Goal: Task Accomplishment & Management: Use online tool/utility

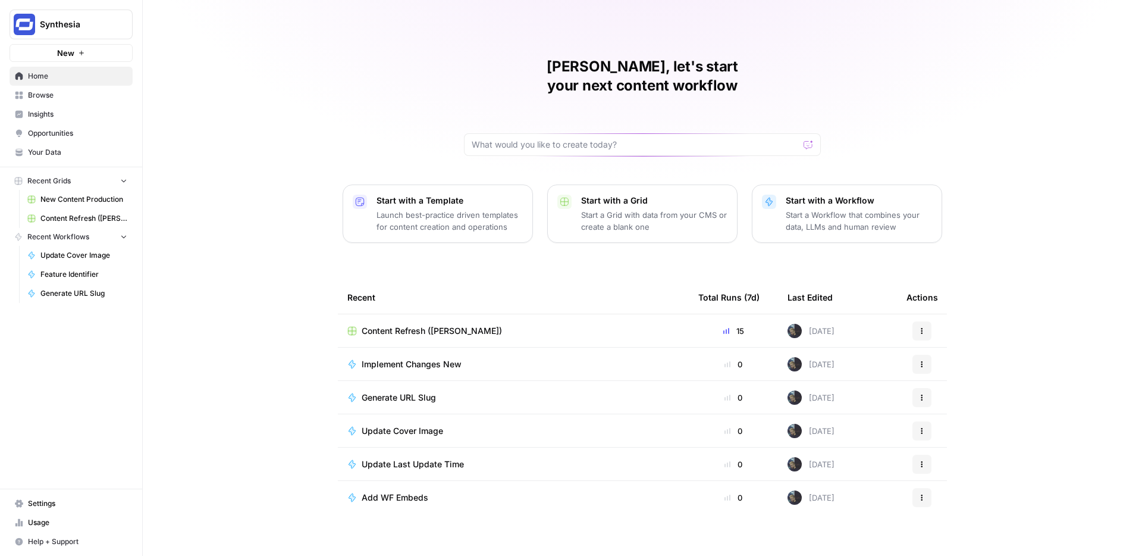
click at [453, 314] on td "Content Refresh ([PERSON_NAME])" at bounding box center [513, 330] width 351 height 33
click at [441, 325] on span "Content Refresh ([PERSON_NAME])" at bounding box center [432, 331] width 140 height 12
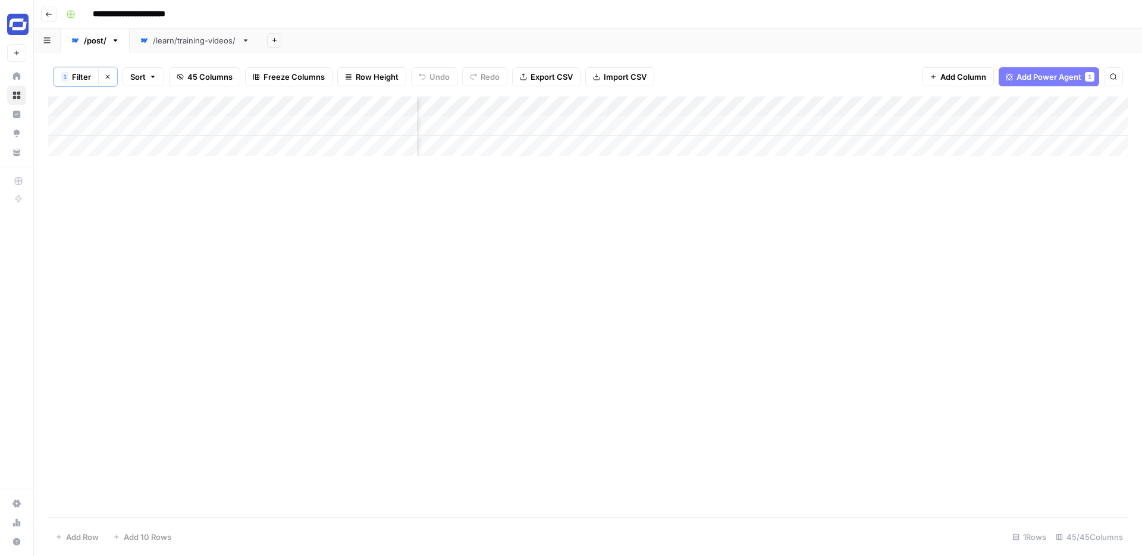
scroll to position [0, 5142]
click at [686, 167] on div "Add Column" at bounding box center [588, 306] width 1080 height 421
click at [848, 105] on div "Add Column" at bounding box center [588, 126] width 1080 height 60
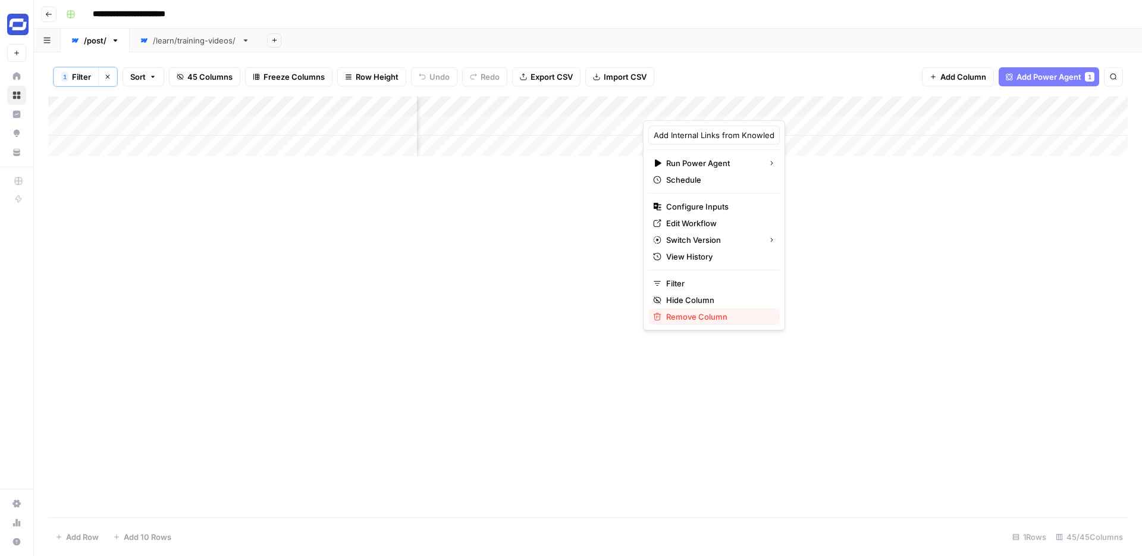
click at [691, 318] on span "Remove Column" at bounding box center [718, 317] width 104 height 12
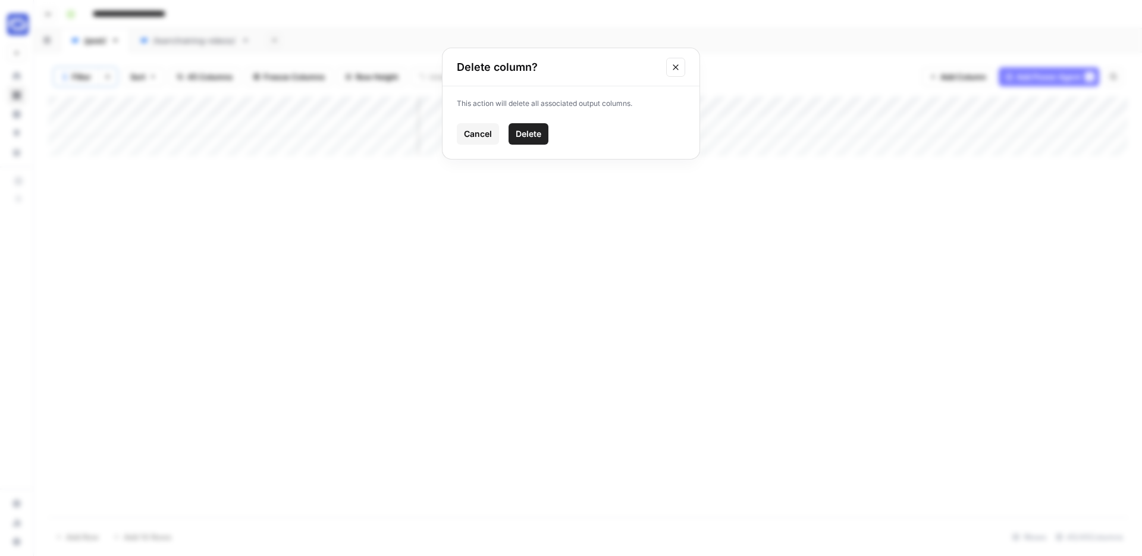
click at [536, 136] on span "Delete" at bounding box center [529, 134] width 26 height 12
click at [782, 126] on div "Add Column" at bounding box center [588, 126] width 1080 height 60
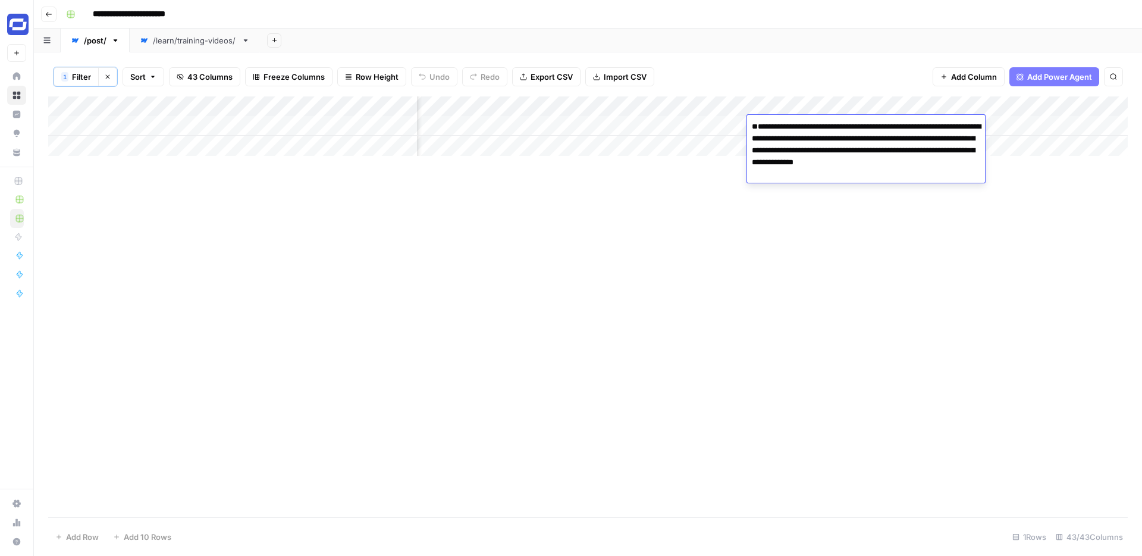
drag, startPoint x: 796, startPoint y: 150, endPoint x: 728, endPoint y: 153, distance: 68.5
click at [728, 153] on body "**********" at bounding box center [571, 278] width 1142 height 556
type textarea "**********"
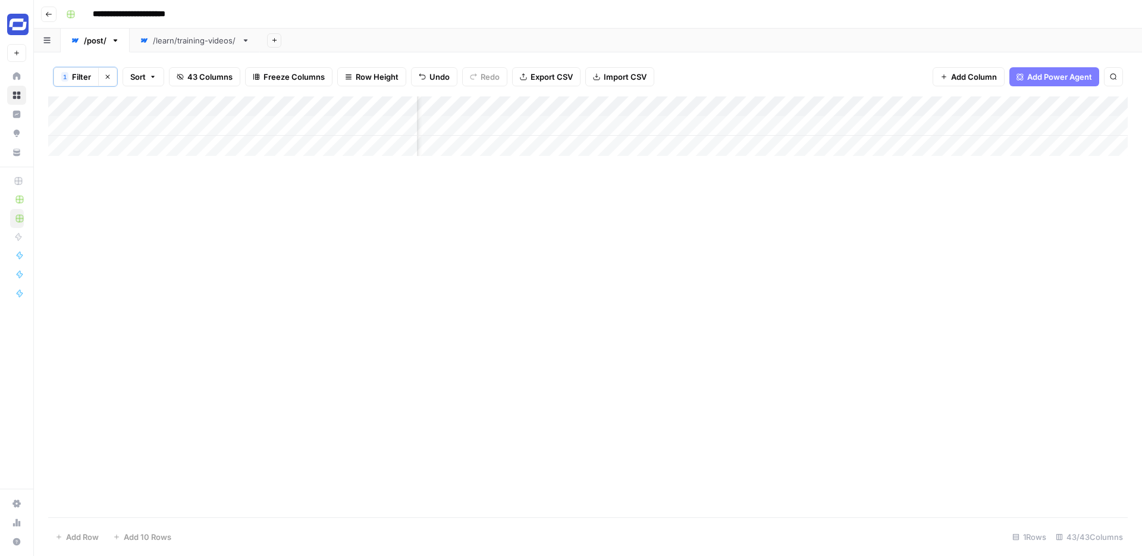
click at [805, 173] on div "Add Column" at bounding box center [588, 306] width 1080 height 421
click at [799, 128] on div "Add Column" at bounding box center [588, 126] width 1080 height 60
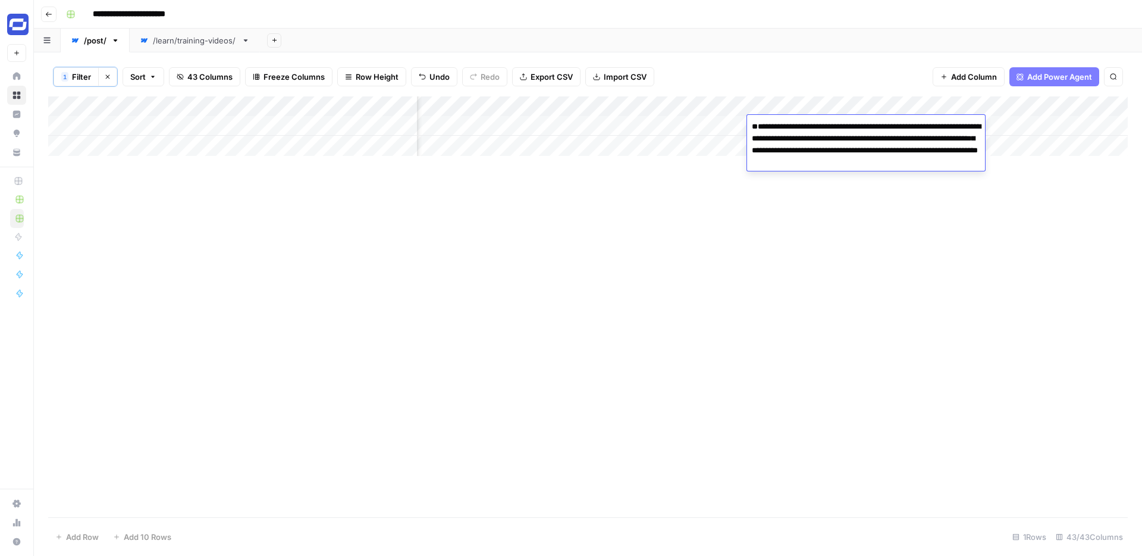
click at [837, 165] on textarea "**********" at bounding box center [866, 162] width 238 height 88
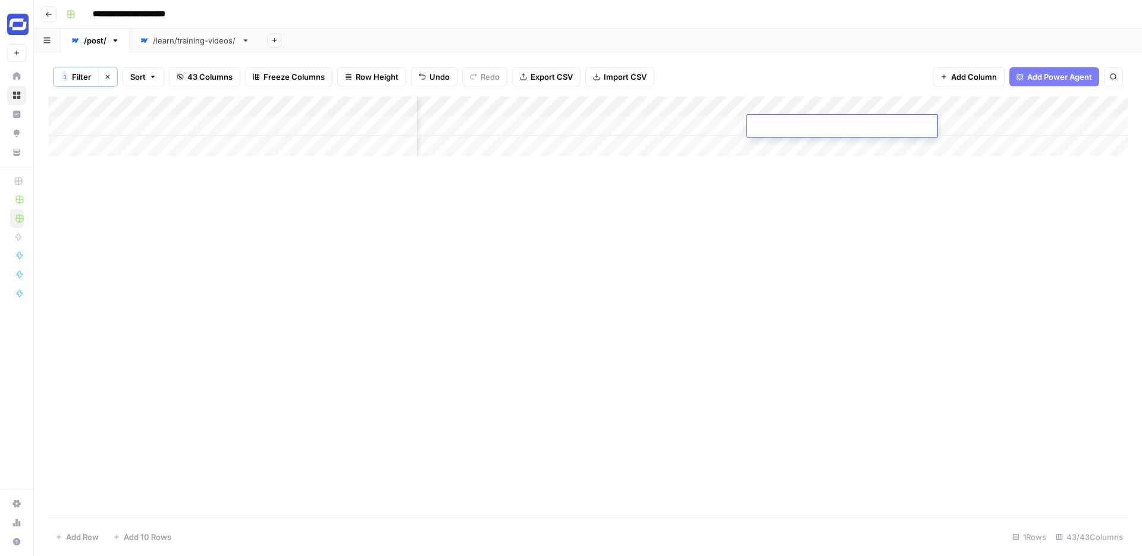
click at [814, 208] on div "Add Column" at bounding box center [588, 306] width 1080 height 421
click at [806, 125] on div "Add Column" at bounding box center [588, 126] width 1080 height 60
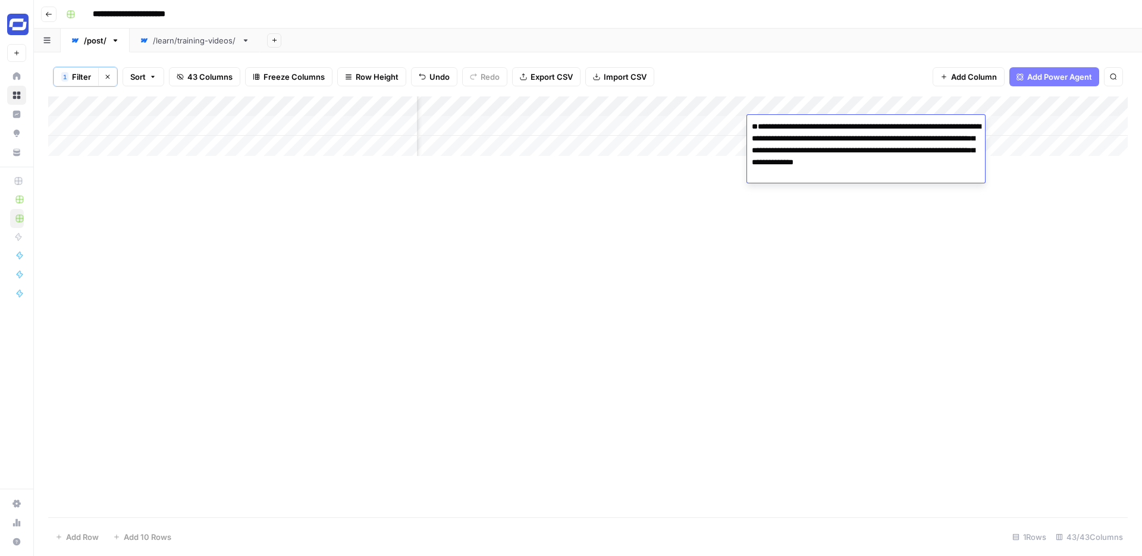
click at [822, 163] on textarea "**********" at bounding box center [866, 168] width 238 height 100
click at [796, 149] on textarea "**********" at bounding box center [866, 168] width 238 height 100
type textarea "**********"
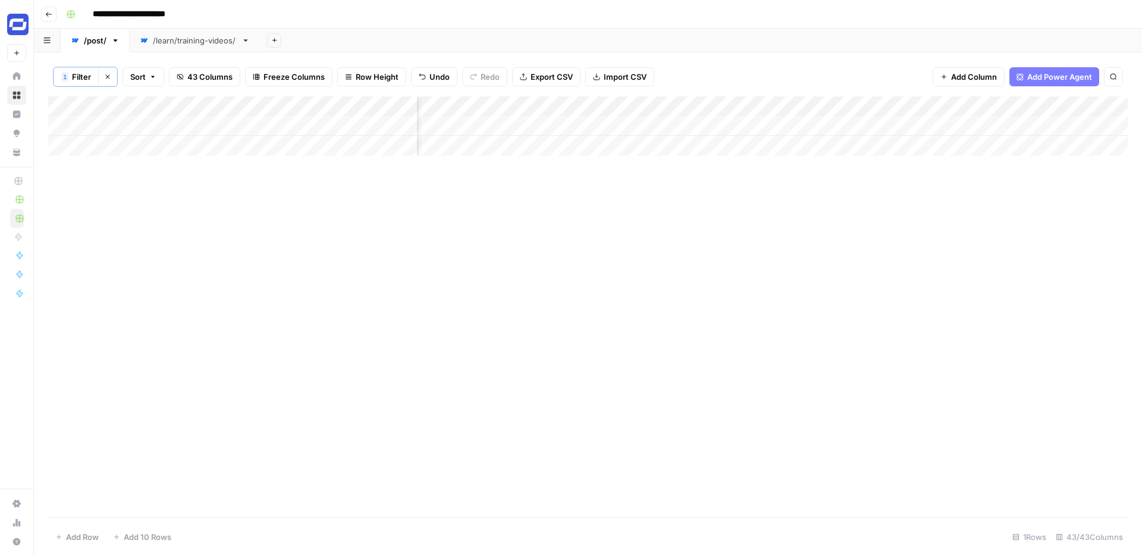
click at [829, 221] on div "Add Column" at bounding box center [588, 306] width 1080 height 421
drag, startPoint x: 854, startPoint y: 104, endPoint x: 940, endPoint y: 104, distance: 86.3
click at [940, 104] on div "Add Column" at bounding box center [588, 126] width 1080 height 60
click at [805, 123] on div "Add Column" at bounding box center [588, 126] width 1080 height 60
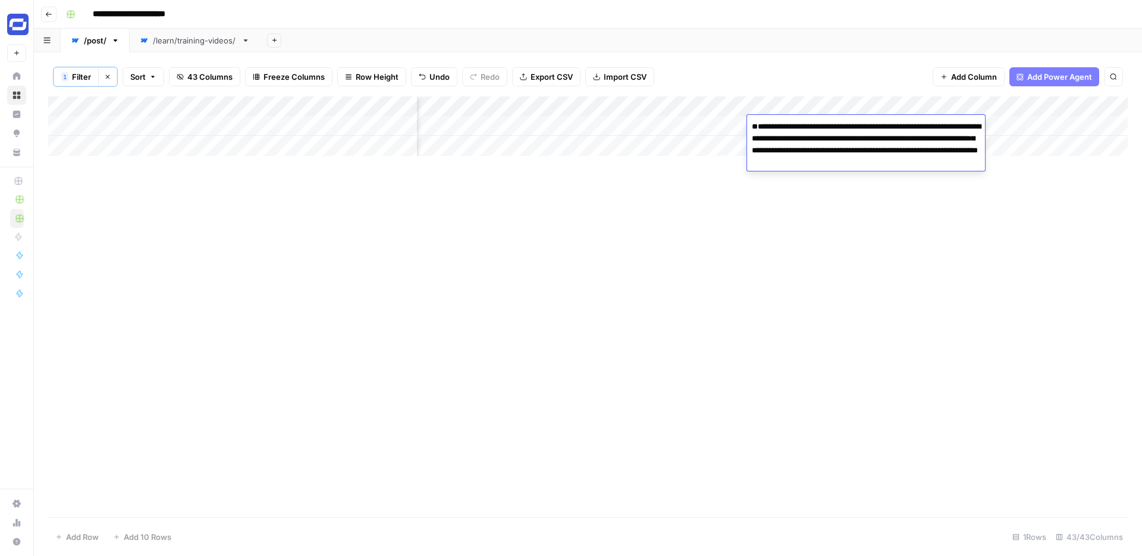
click at [755, 150] on textarea "**********" at bounding box center [866, 162] width 238 height 88
type textarea "**********"
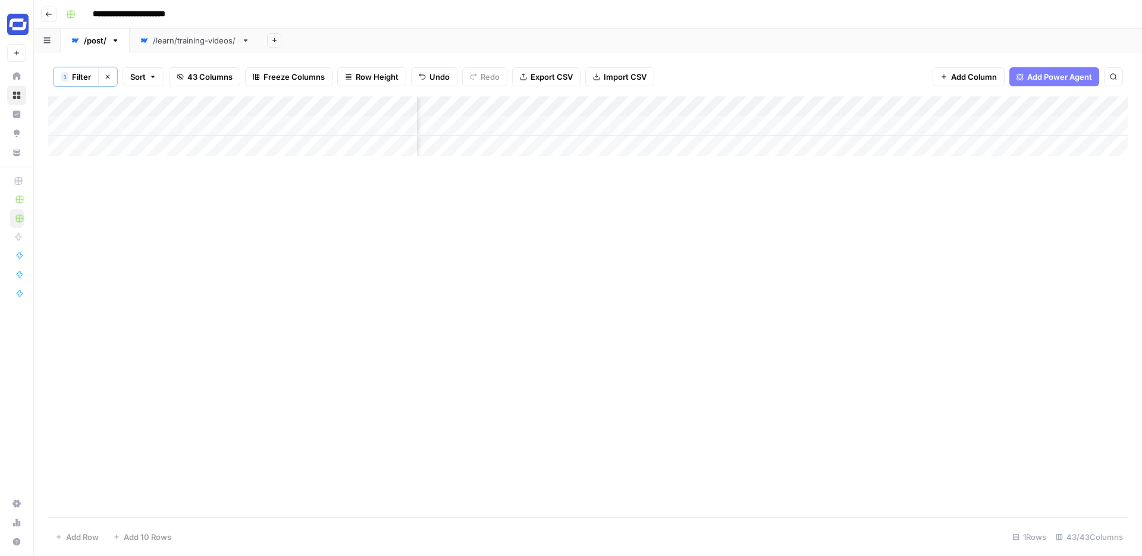
click at [931, 104] on div "Add Column" at bounding box center [588, 126] width 1080 height 60
click at [943, 156] on div "Add Column" at bounding box center [588, 306] width 1080 height 421
click at [722, 106] on div "Add Column" at bounding box center [588, 126] width 1080 height 60
click at [784, 148] on div "Add Column" at bounding box center [588, 126] width 1080 height 60
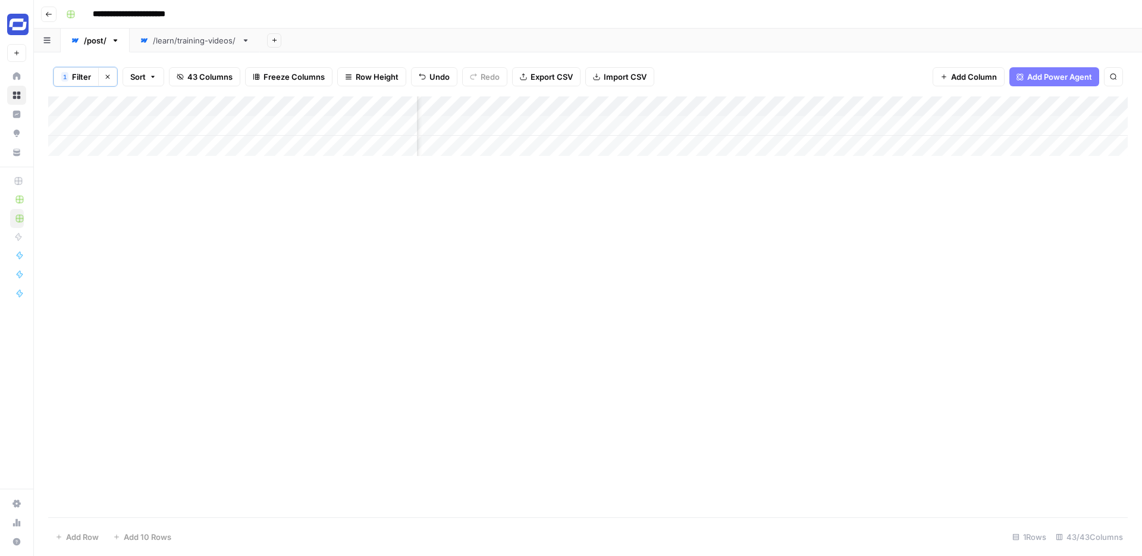
click at [807, 107] on div "Add Column" at bounding box center [588, 126] width 1080 height 60
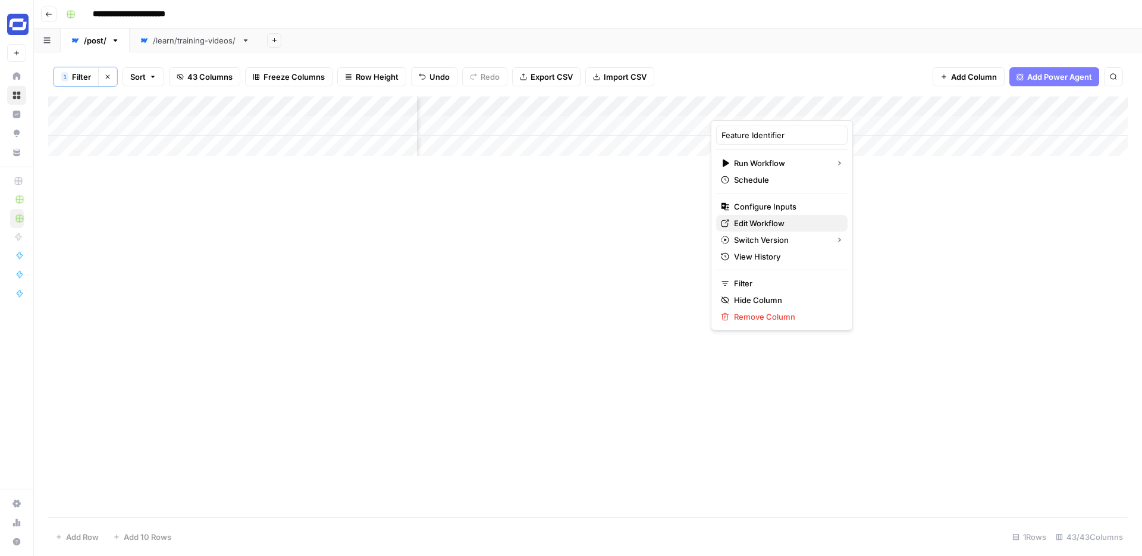
click at [750, 225] on span "Edit Workflow" at bounding box center [786, 223] width 104 height 12
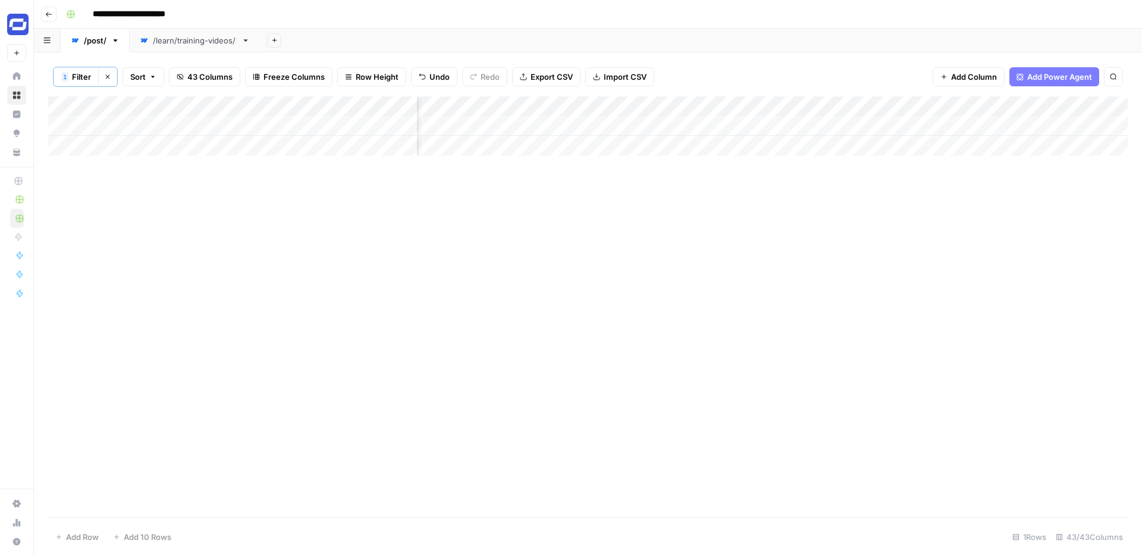
click at [805, 102] on div "Add Column" at bounding box center [588, 126] width 1080 height 60
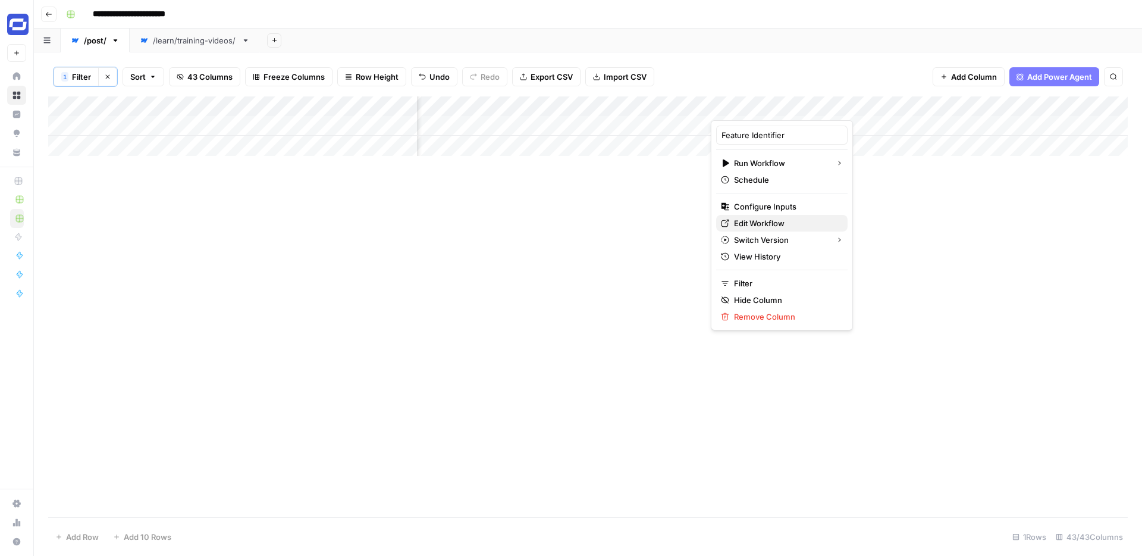
click at [747, 219] on span "Edit Workflow" at bounding box center [786, 223] width 104 height 12
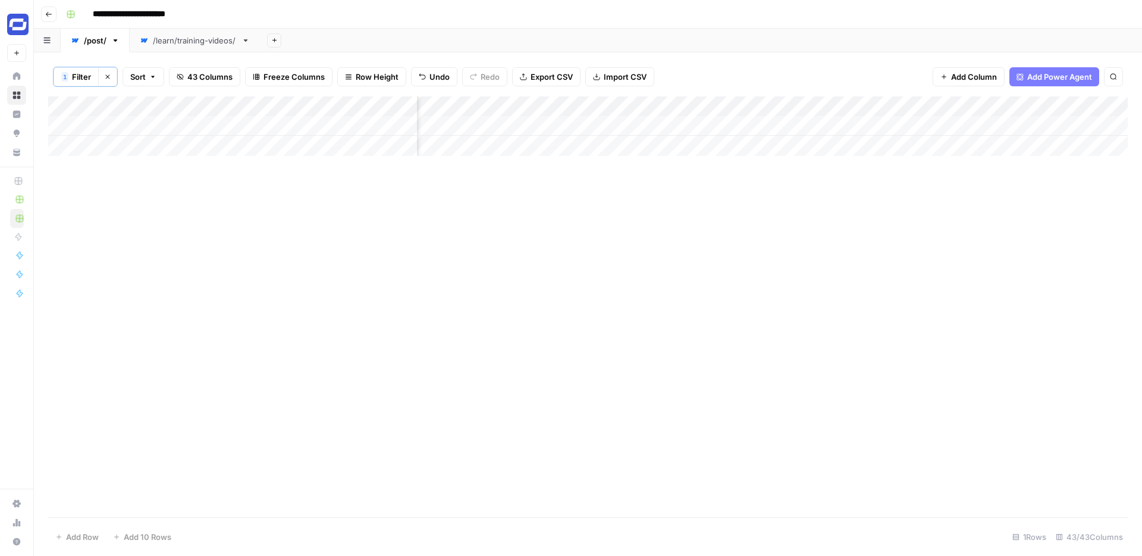
scroll to position [0, 1057]
click at [54, 15] on button "Go back" at bounding box center [48, 14] width 15 height 15
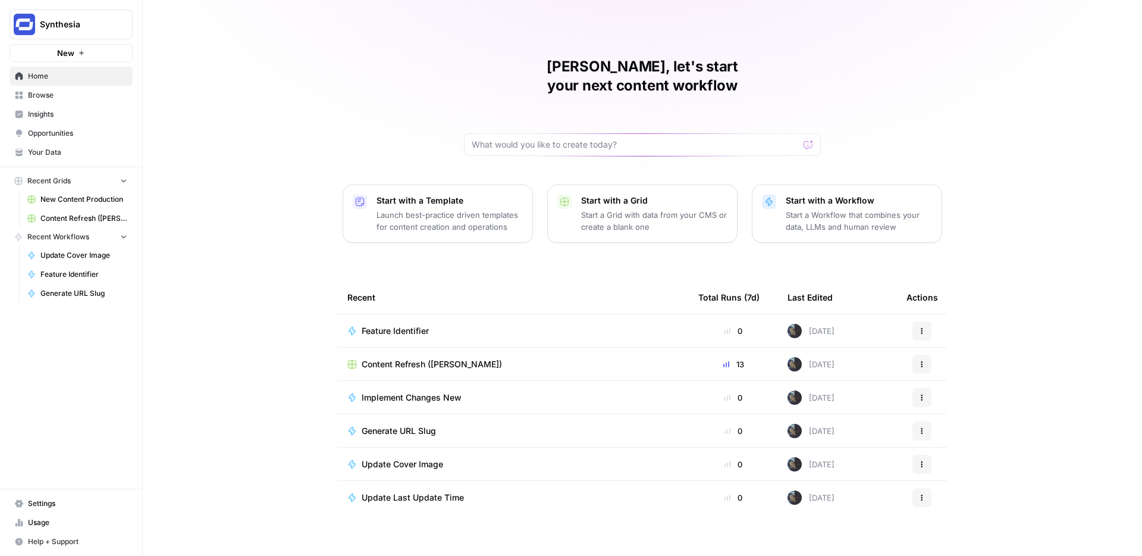
click at [610, 195] on p "Start with a Grid" at bounding box center [654, 201] width 146 height 12
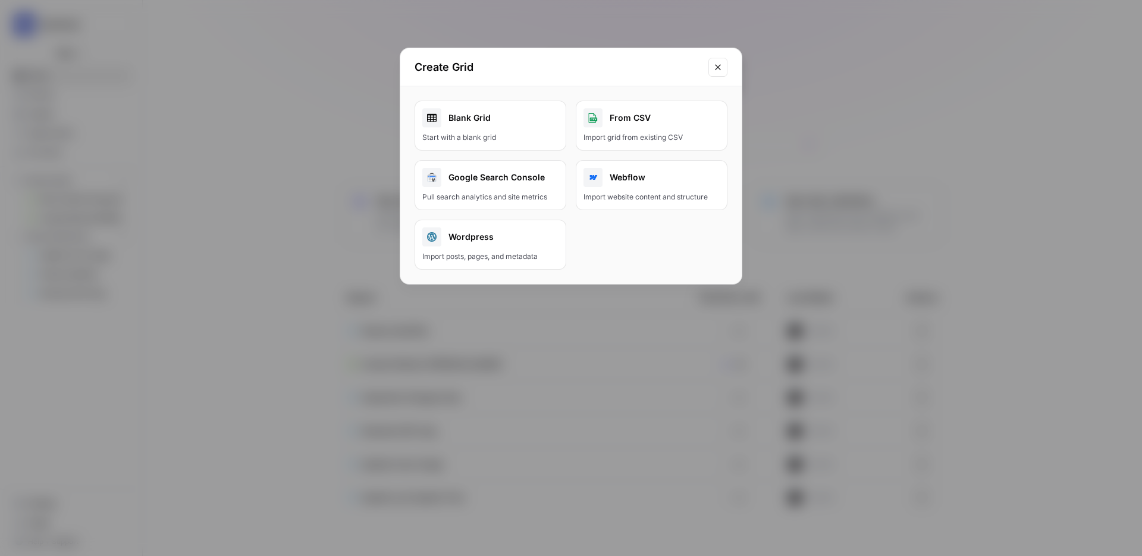
click at [531, 117] on div "Blank Grid" at bounding box center [490, 117] width 136 height 19
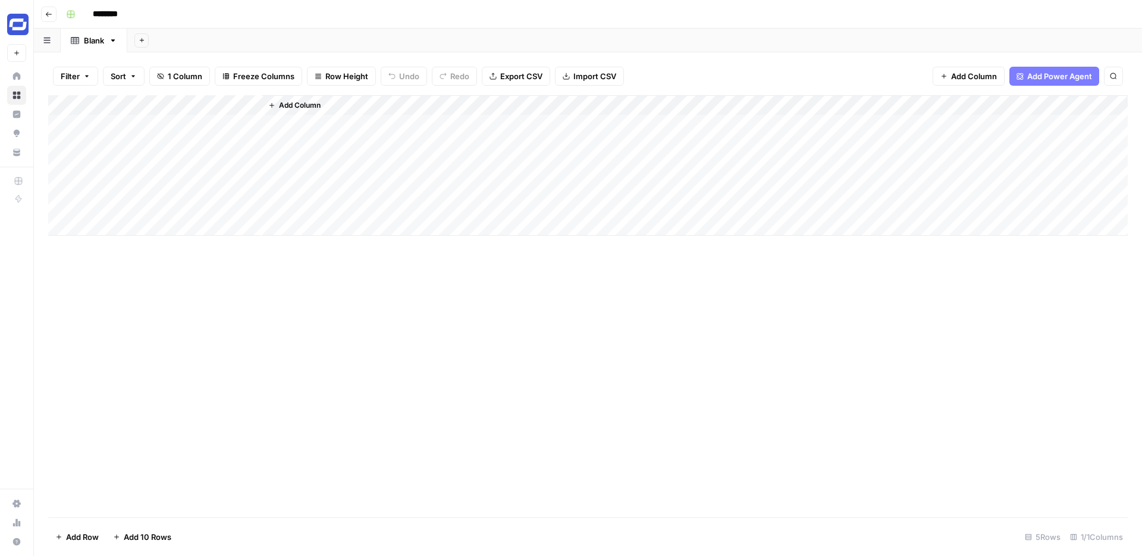
click at [145, 40] on icon "button" at bounding box center [142, 40] width 7 height 7
click at [184, 40] on div "Add Sheet" at bounding box center [634, 41] width 1015 height 24
click at [143, 37] on icon "button" at bounding box center [142, 40] width 7 height 7
click at [204, 175] on div "Webflow" at bounding box center [201, 174] width 87 height 12
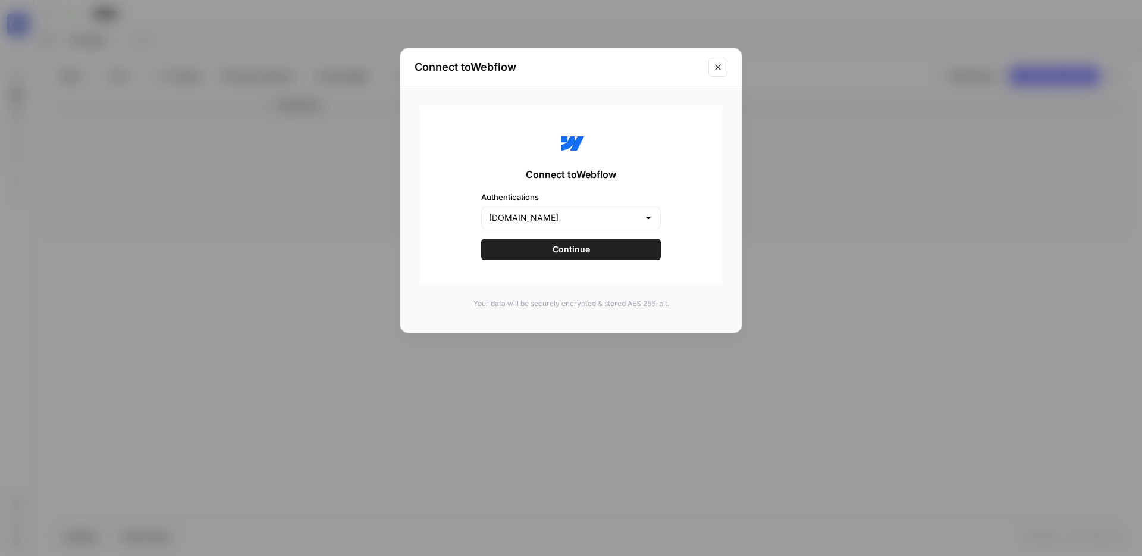
click at [571, 251] on span "Continue" at bounding box center [571, 249] width 37 height 12
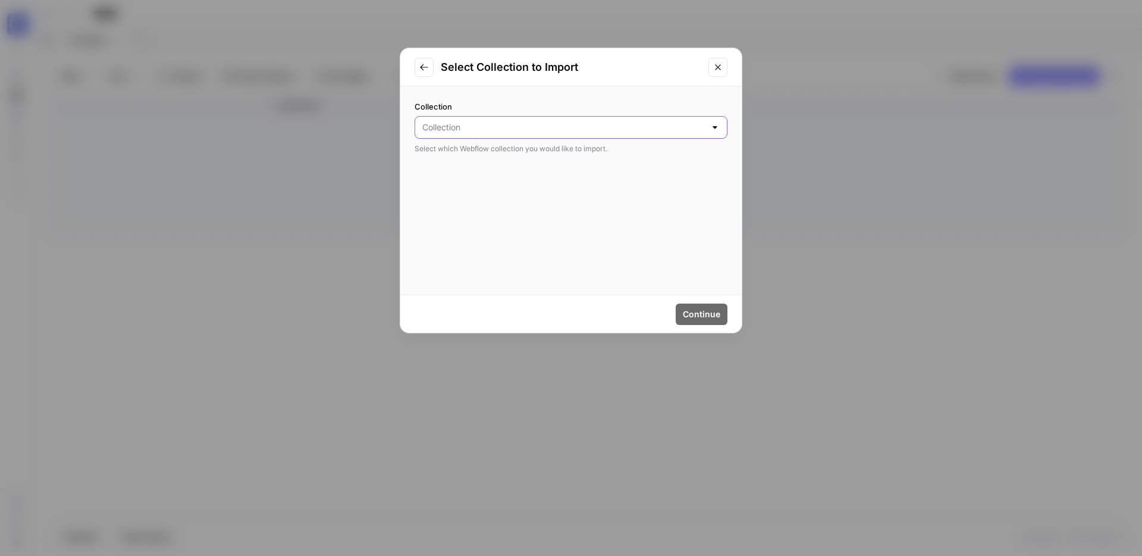
click at [500, 126] on input "Collection" at bounding box center [563, 127] width 283 height 12
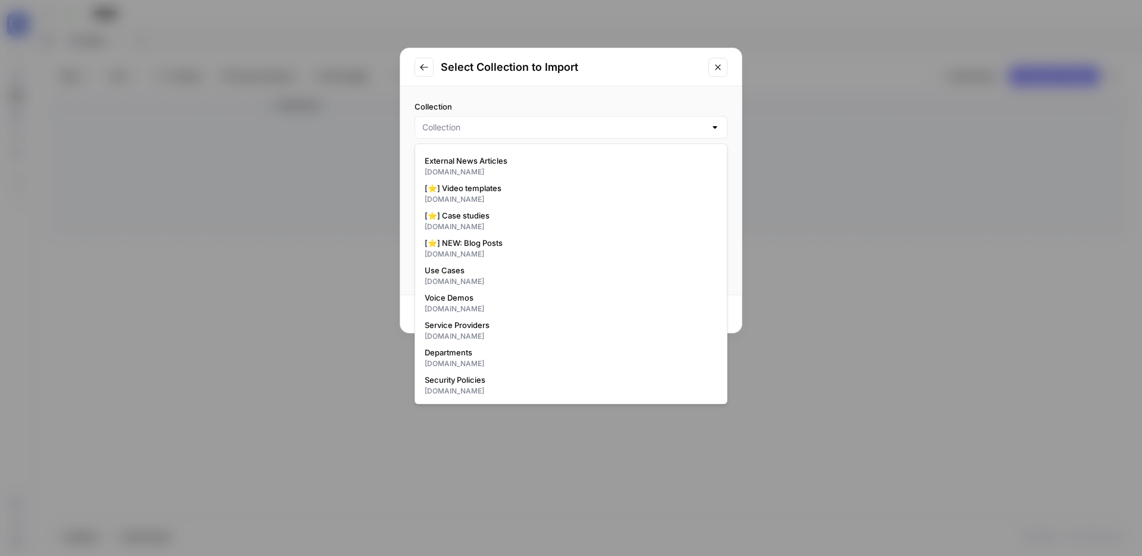
scroll to position [45, 0]
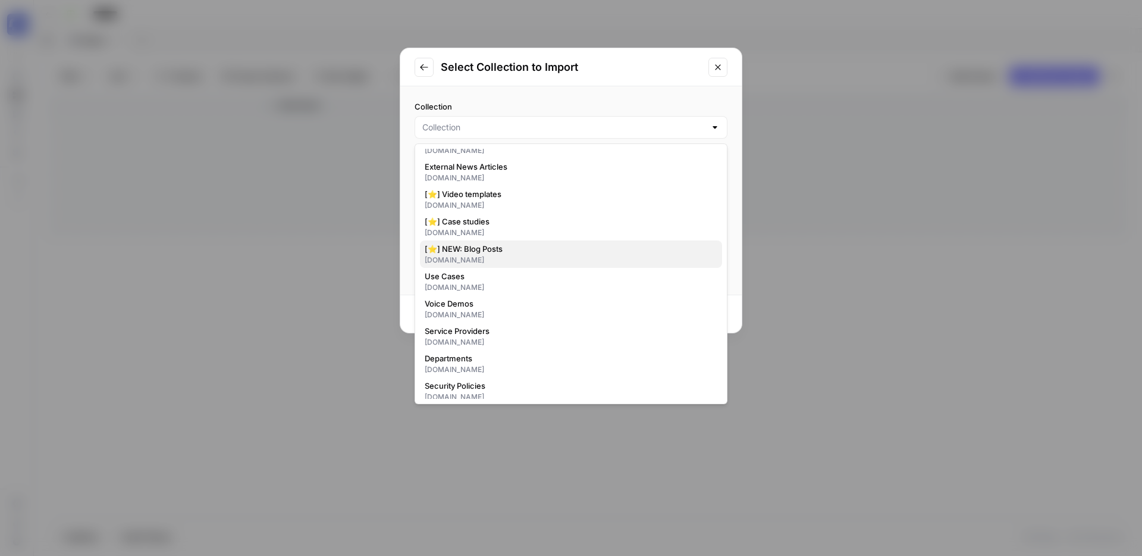
click at [497, 247] on span "[⭐] NEW: Blog Posts" at bounding box center [569, 249] width 288 height 12
type input "[⭐] NEW: Blog Posts"
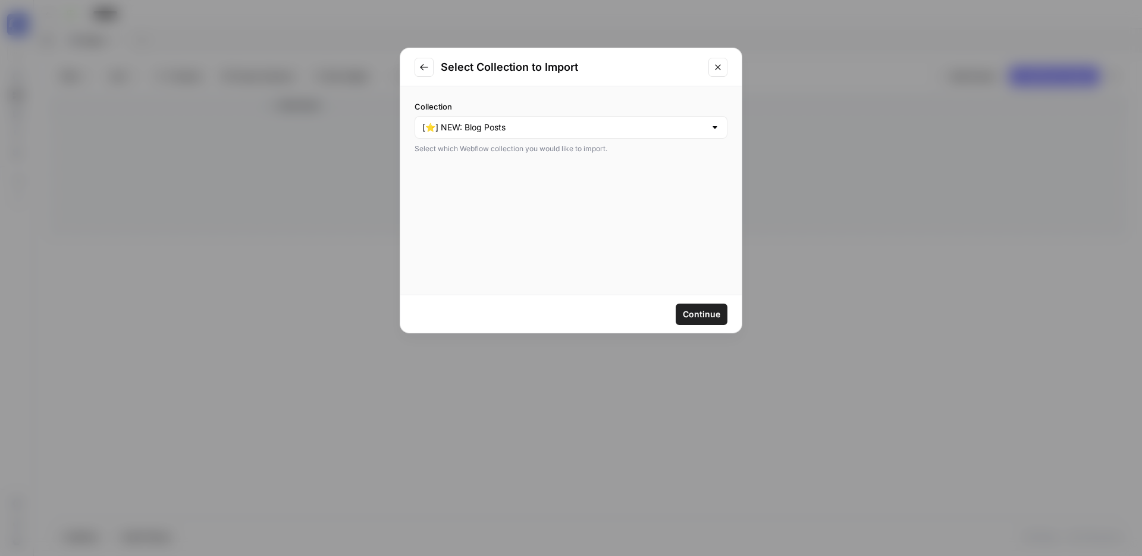
click at [695, 313] on span "Continue" at bounding box center [701, 314] width 37 height 12
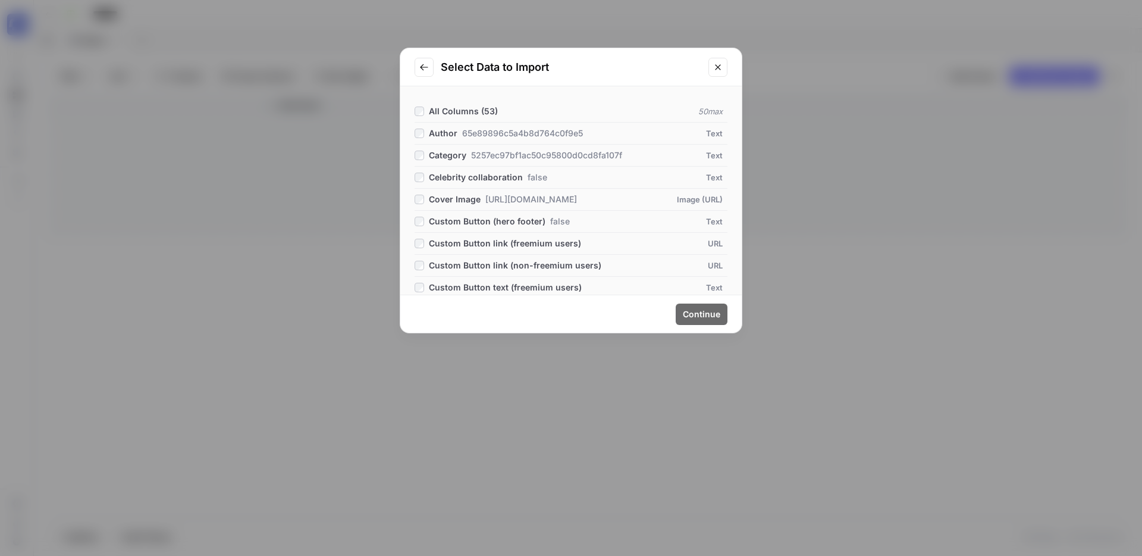
click at [446, 133] on span "Author" at bounding box center [443, 133] width 29 height 12
click at [449, 155] on span "Category" at bounding box center [447, 155] width 37 height 12
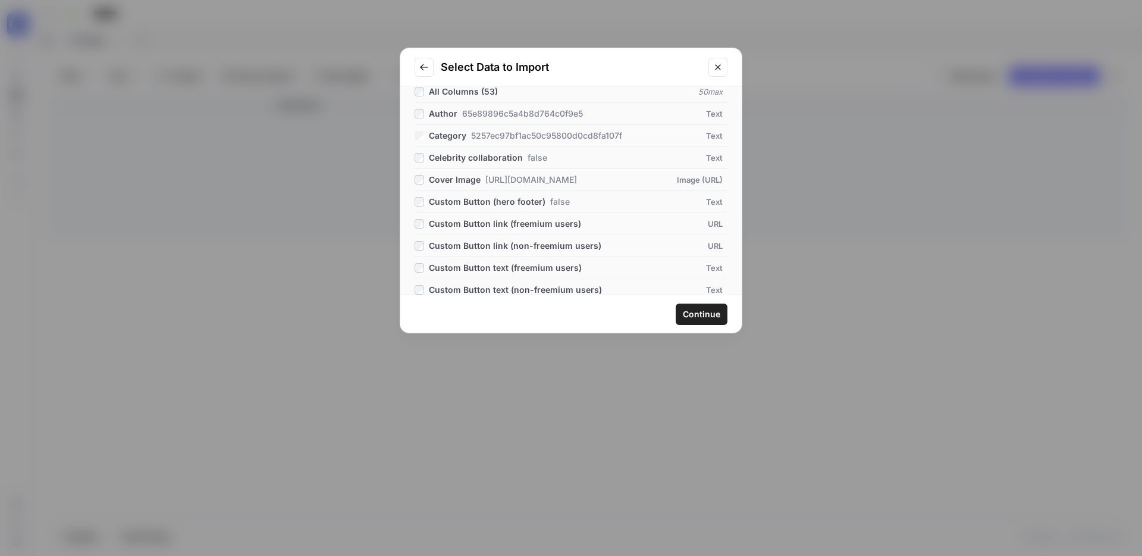
scroll to position [28, 0]
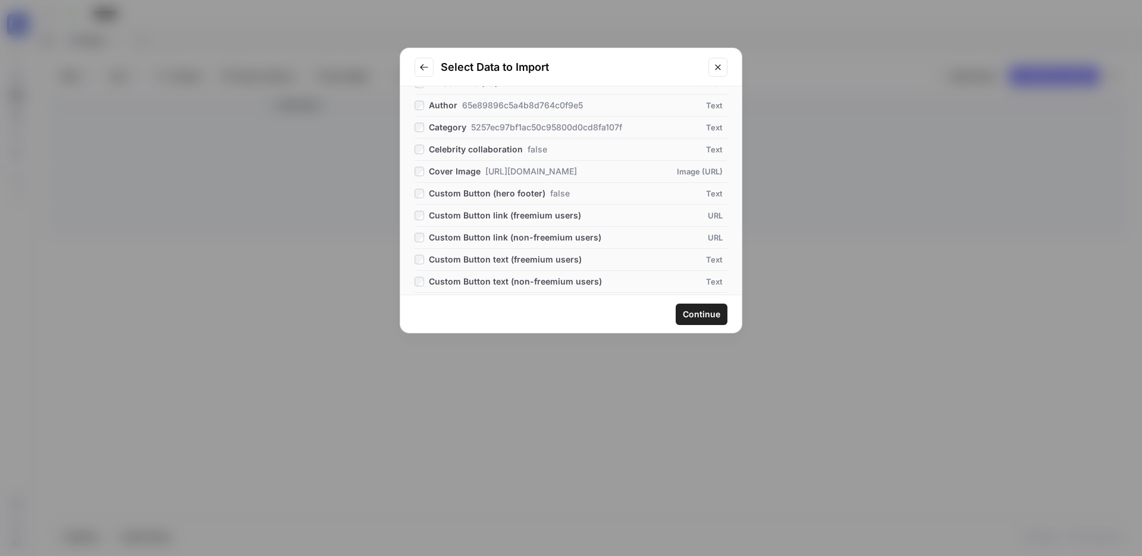
click at [450, 173] on span "Cover Image" at bounding box center [455, 171] width 52 height 12
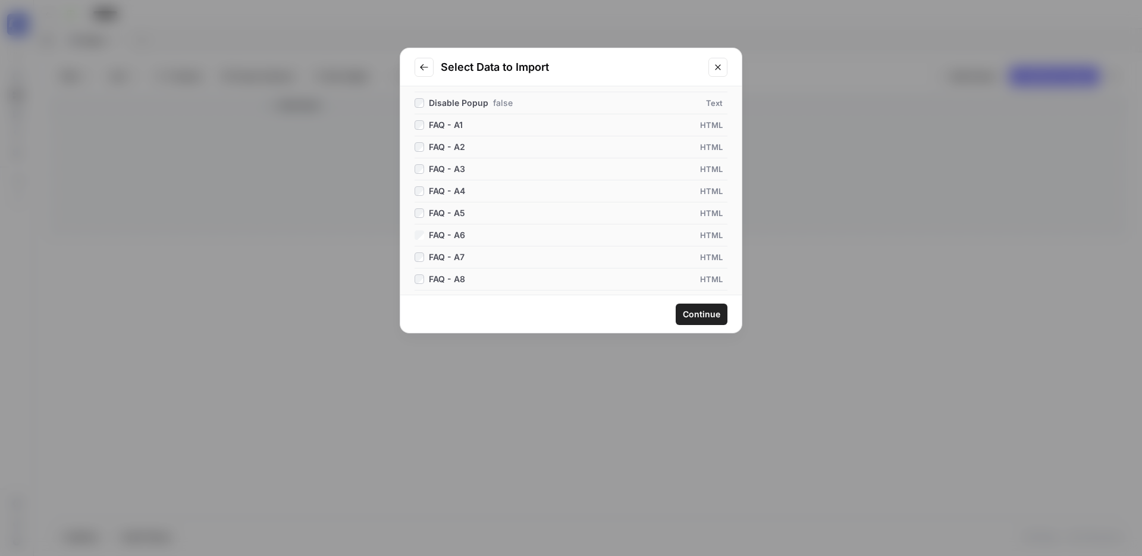
scroll to position [371, 0]
click at [420, 240] on li "FAQ - A7 HTML" at bounding box center [571, 247] width 313 height 22
click at [421, 231] on div "FAQ - Q3" at bounding box center [443, 226] width 56 height 12
click at [421, 253] on div "FAQ - Q4" at bounding box center [443, 248] width 56 height 12
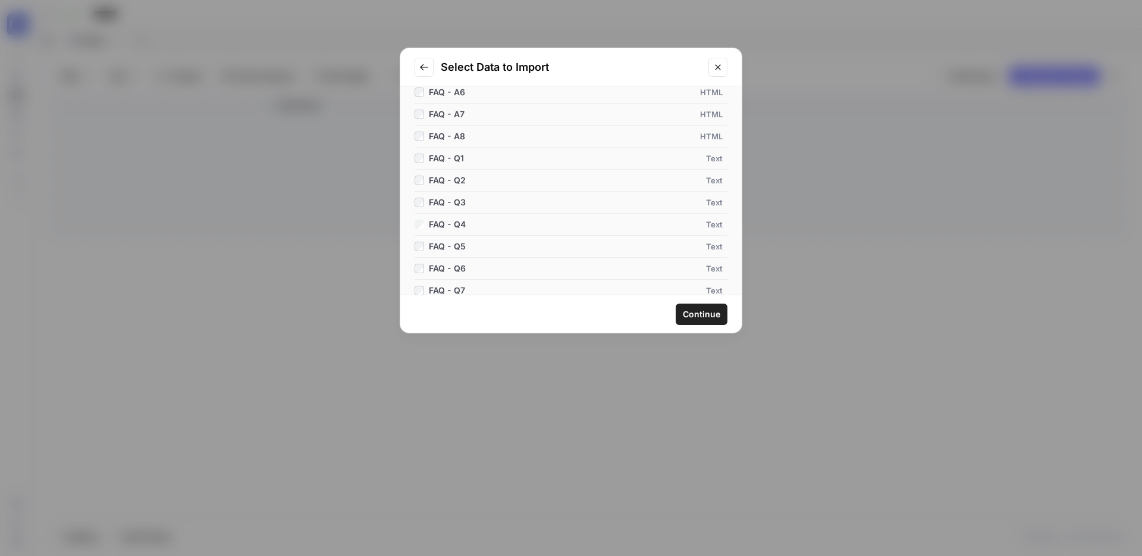
scroll to position [505, 0]
click at [421, 253] on li "FAQ - Q5 Text" at bounding box center [571, 245] width 313 height 22
click at [420, 250] on div "FAQ - Q5" at bounding box center [443, 245] width 56 height 12
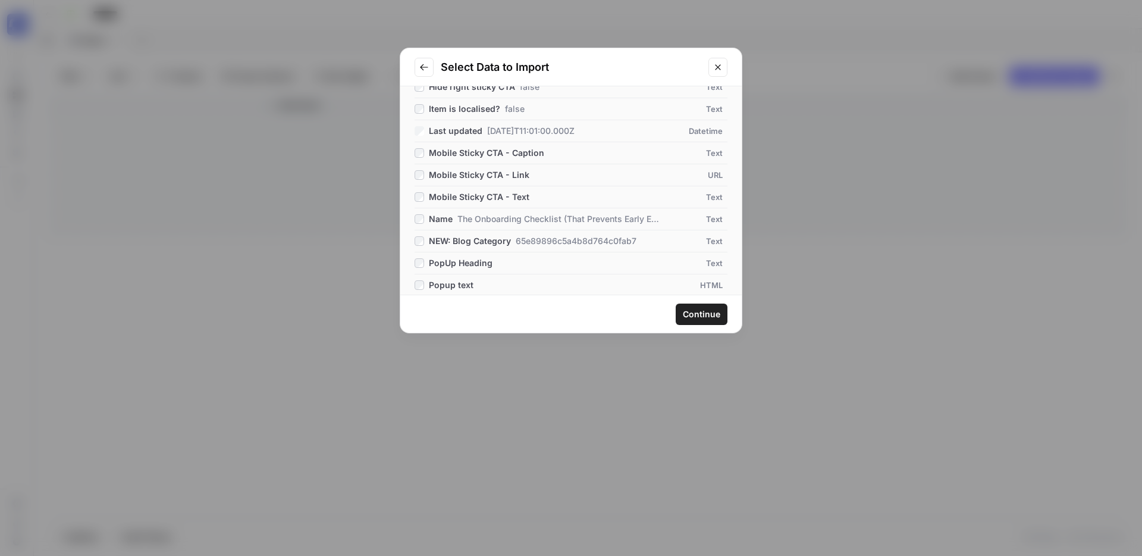
scroll to position [778, 0]
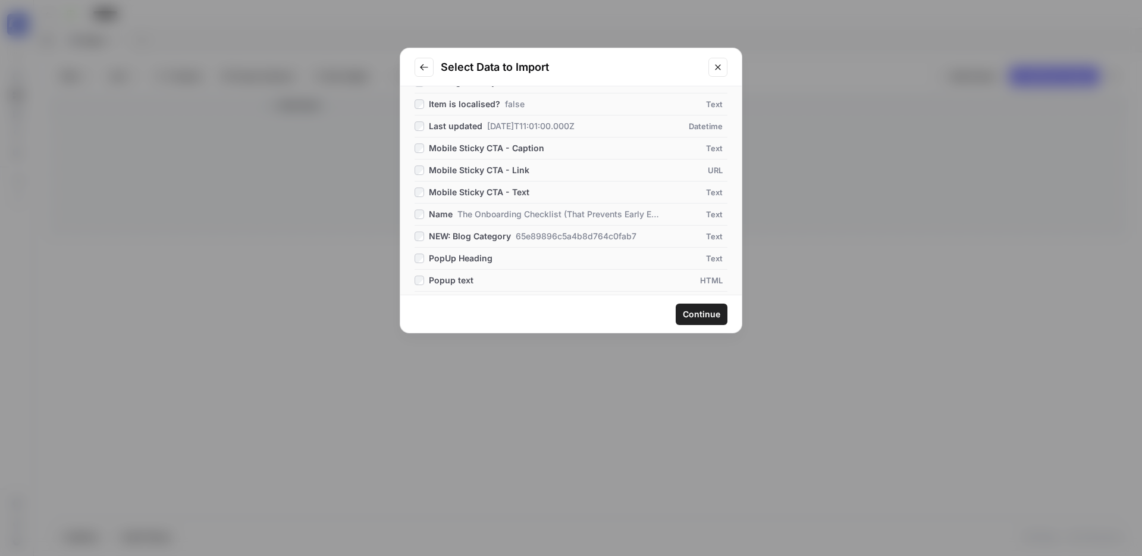
click at [417, 220] on div "Name The Onboarding Checklist (That Prevents Early Exits)" at bounding box center [530, 214] width 231 height 12
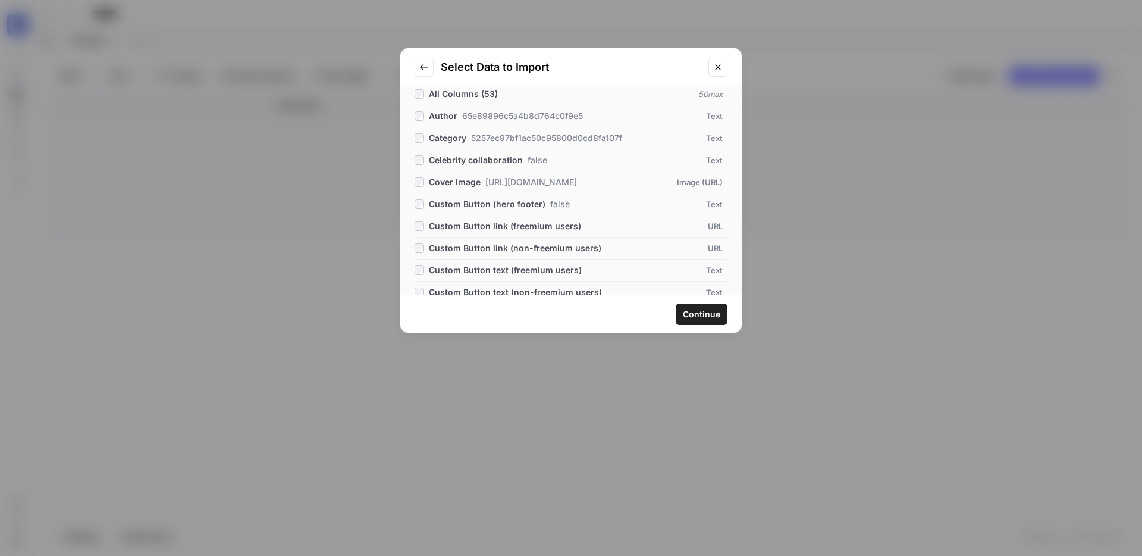
scroll to position [10, 0]
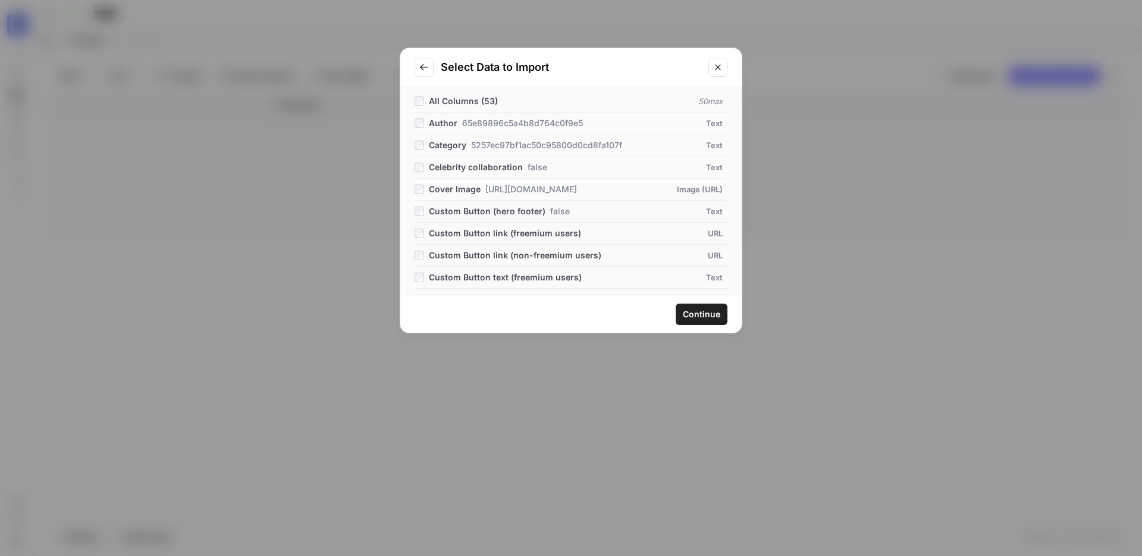
click at [683, 315] on button "Continue" at bounding box center [702, 313] width 52 height 21
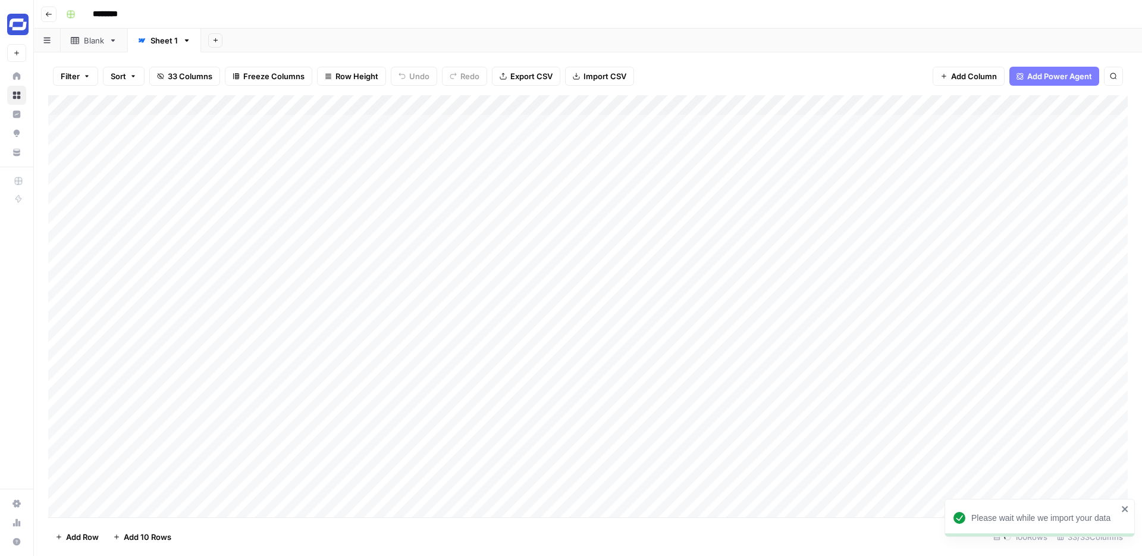
click at [126, 14] on input "********" at bounding box center [120, 14] width 67 height 19
type input "**********"
click at [47, 14] on icon "button" at bounding box center [49, 14] width 6 height 5
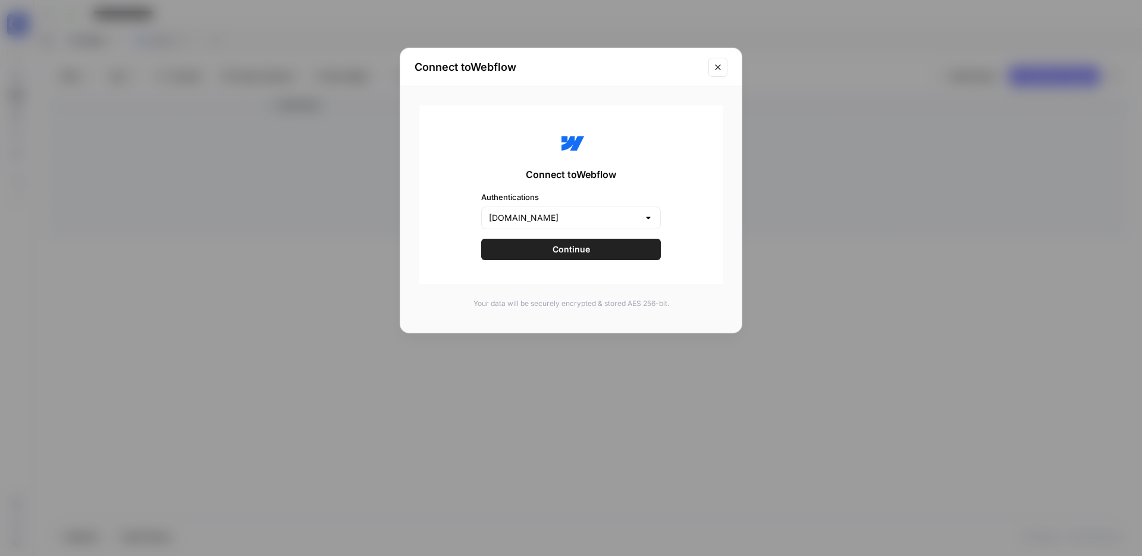
click at [722, 70] on icon "Close modal" at bounding box center [718, 67] width 10 height 10
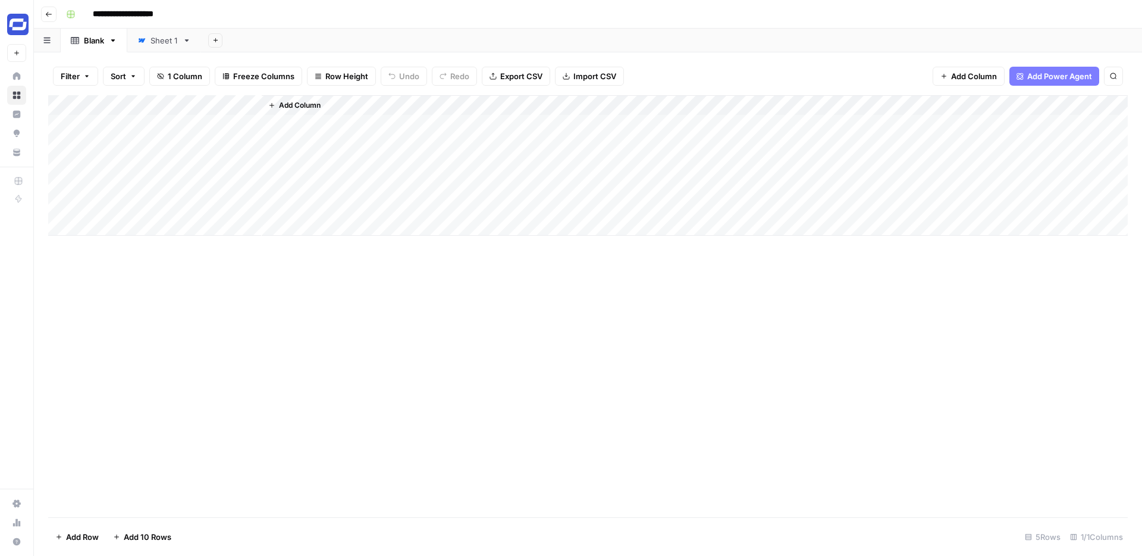
click at [160, 43] on div "Sheet 1" at bounding box center [164, 41] width 27 height 12
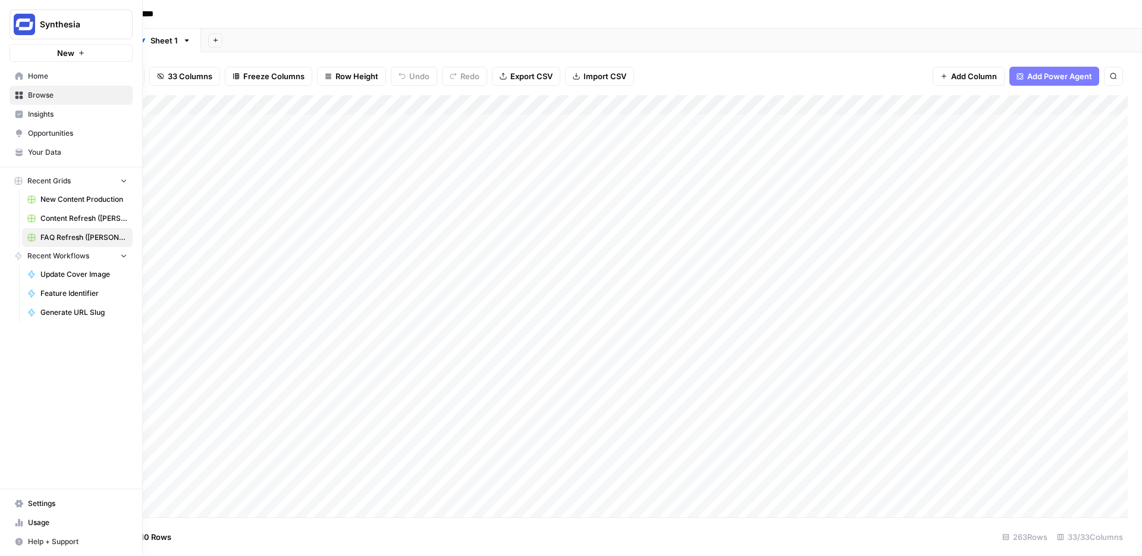
click at [44, 92] on span "Browse" at bounding box center [77, 95] width 99 height 11
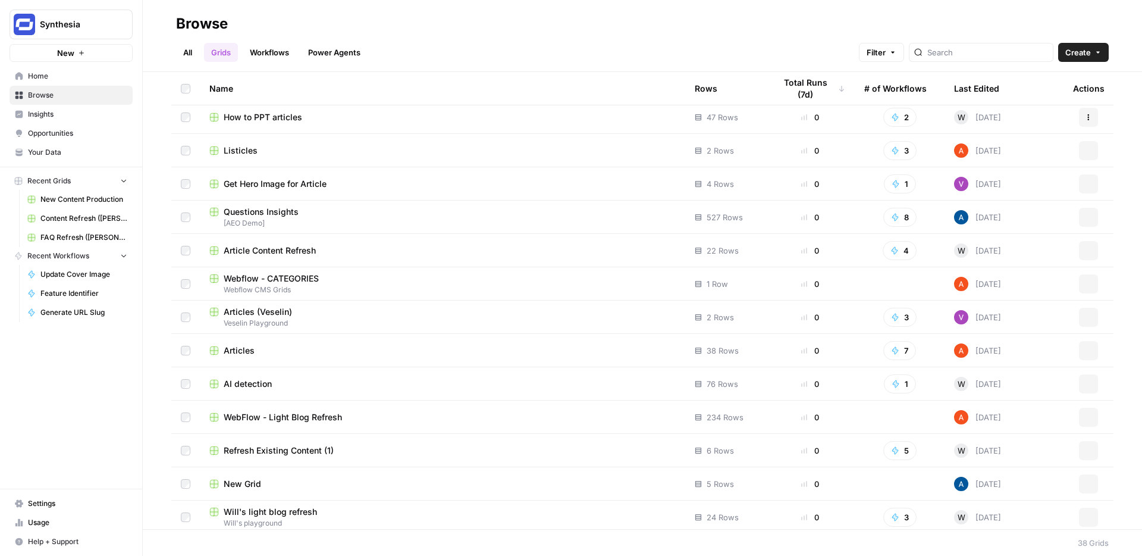
scroll to position [843, 0]
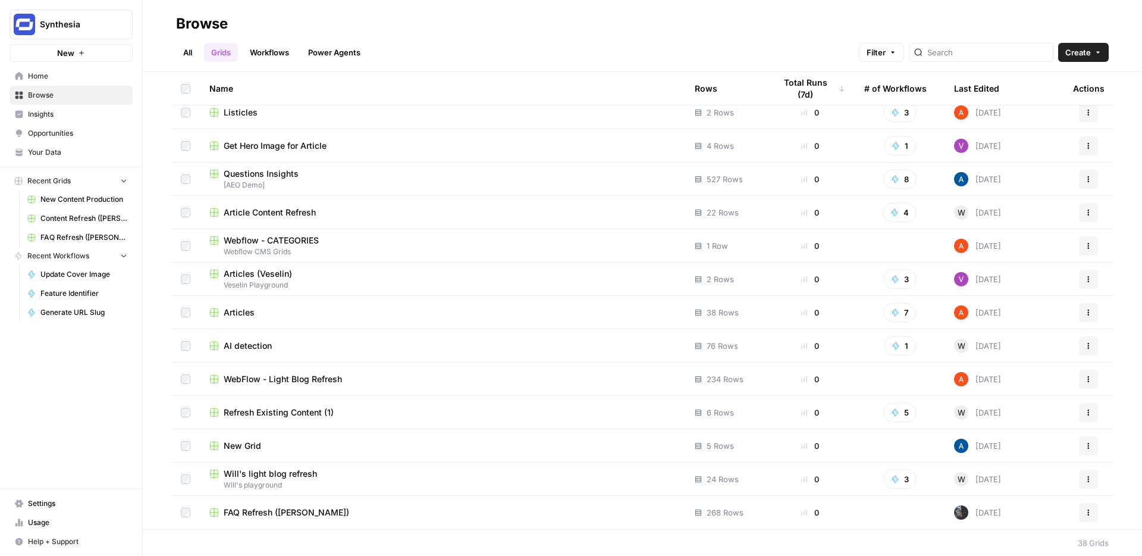
click at [275, 512] on span "FAQ Refresh (Steven)" at bounding box center [287, 512] width 126 height 12
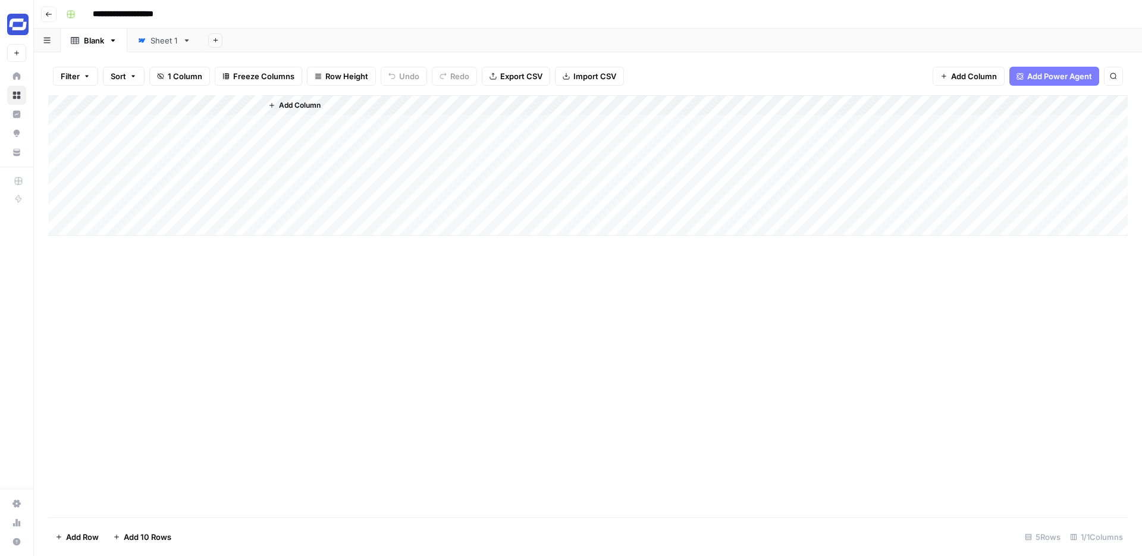
click at [114, 40] on icon "button" at bounding box center [113, 40] width 4 height 2
click at [151, 101] on span "Delete Sheet" at bounding box center [161, 107] width 57 height 12
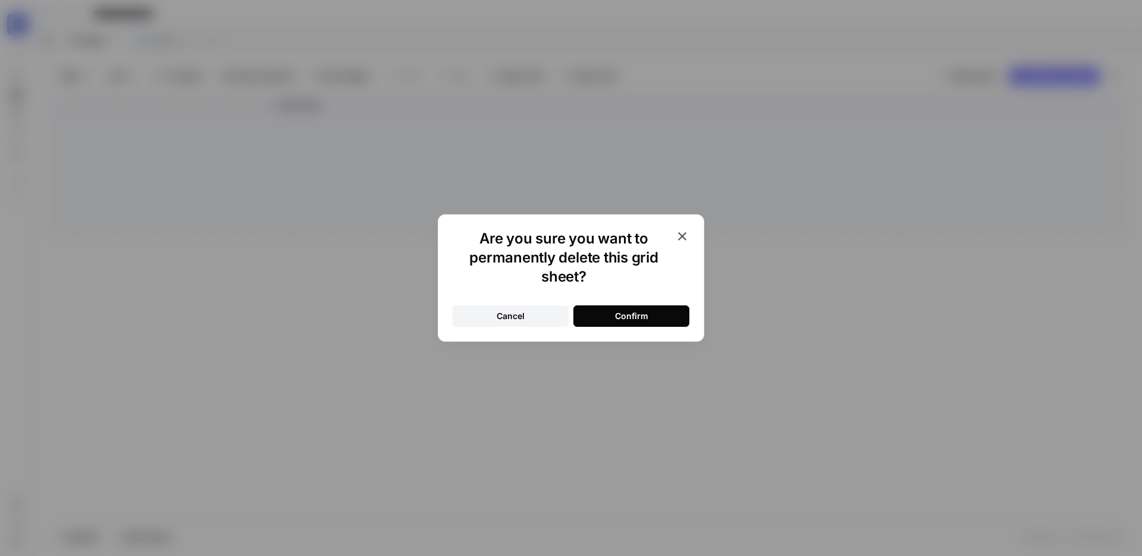
click at [656, 321] on button "Confirm" at bounding box center [632, 315] width 116 height 21
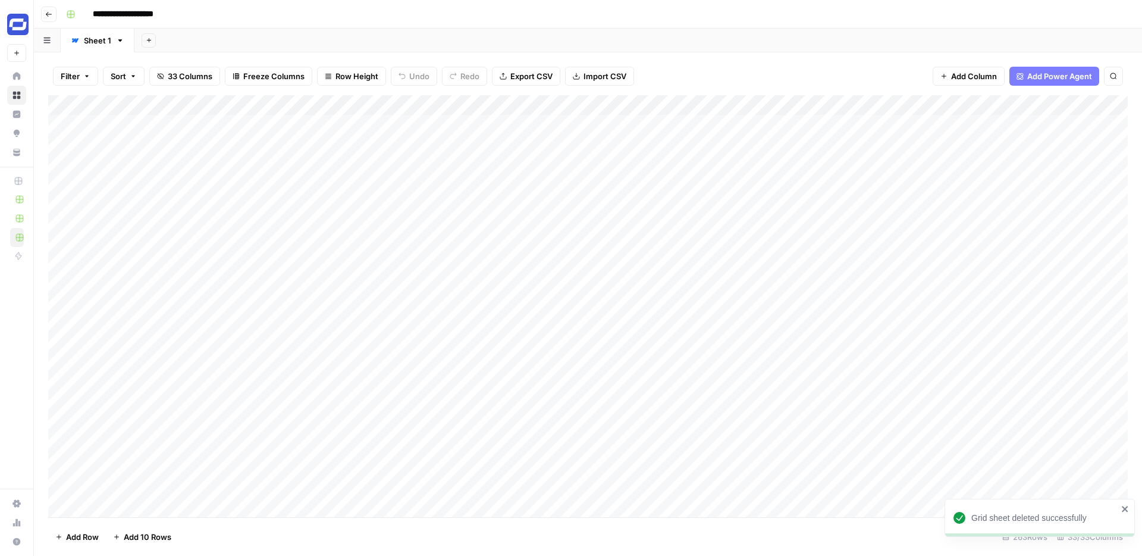
click at [45, 14] on icon "button" at bounding box center [48, 14] width 7 height 7
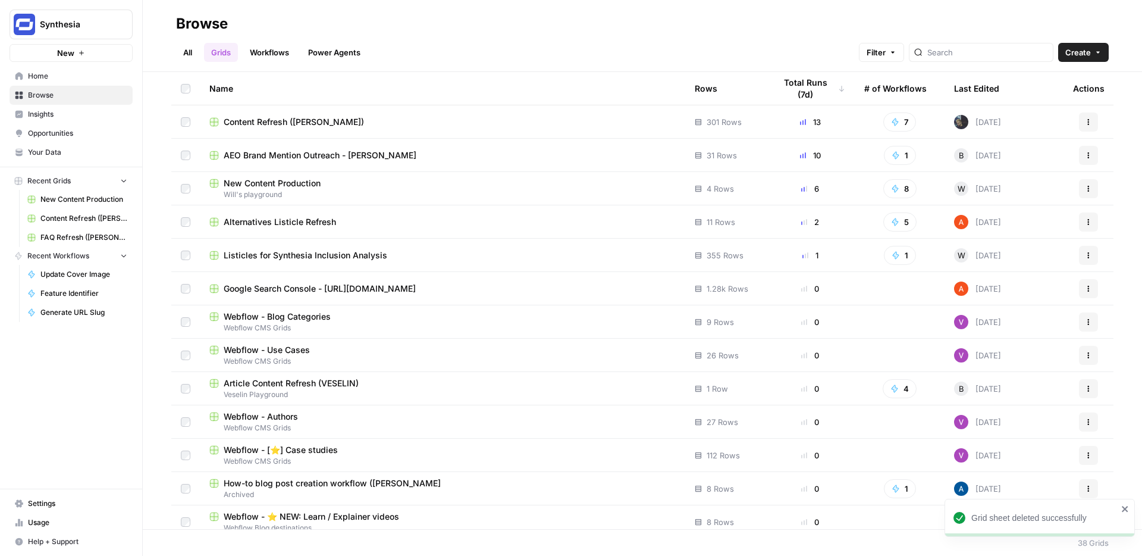
click at [287, 121] on span "Content Refresh ([PERSON_NAME])" at bounding box center [294, 122] width 140 height 12
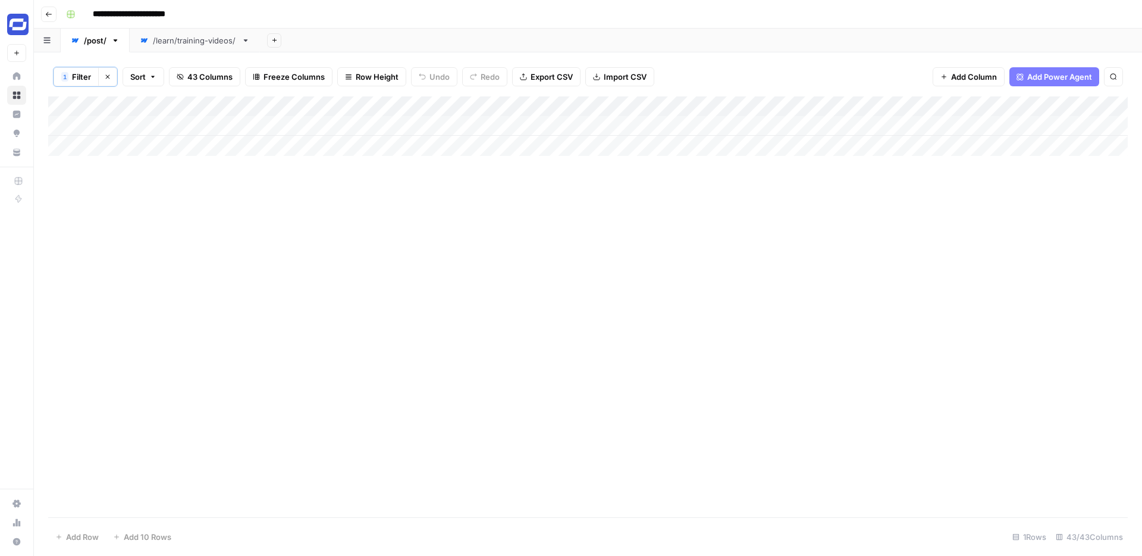
click at [54, 15] on button "Go back" at bounding box center [48, 14] width 15 height 15
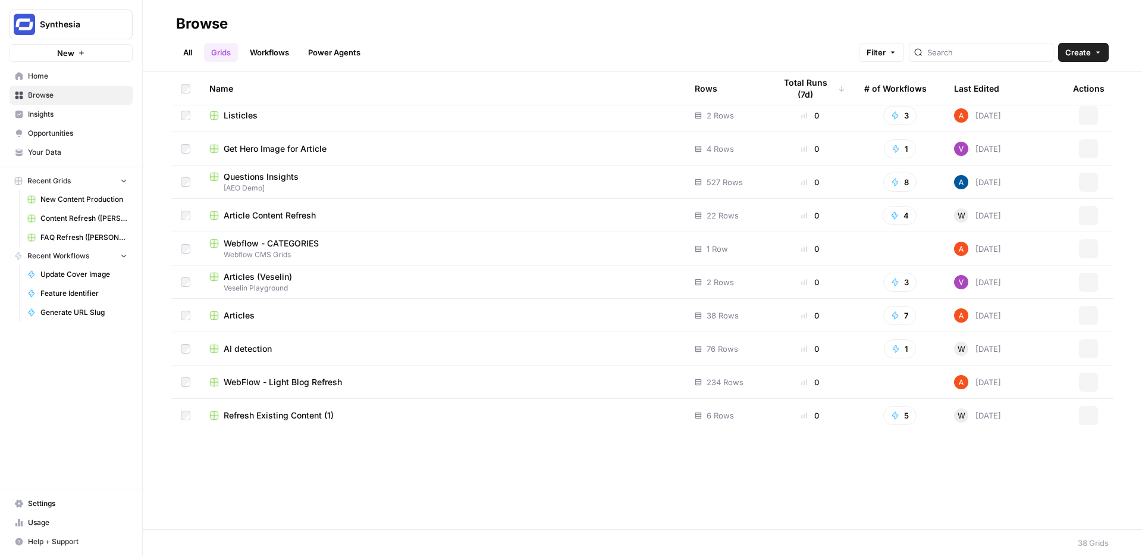
scroll to position [843, 0]
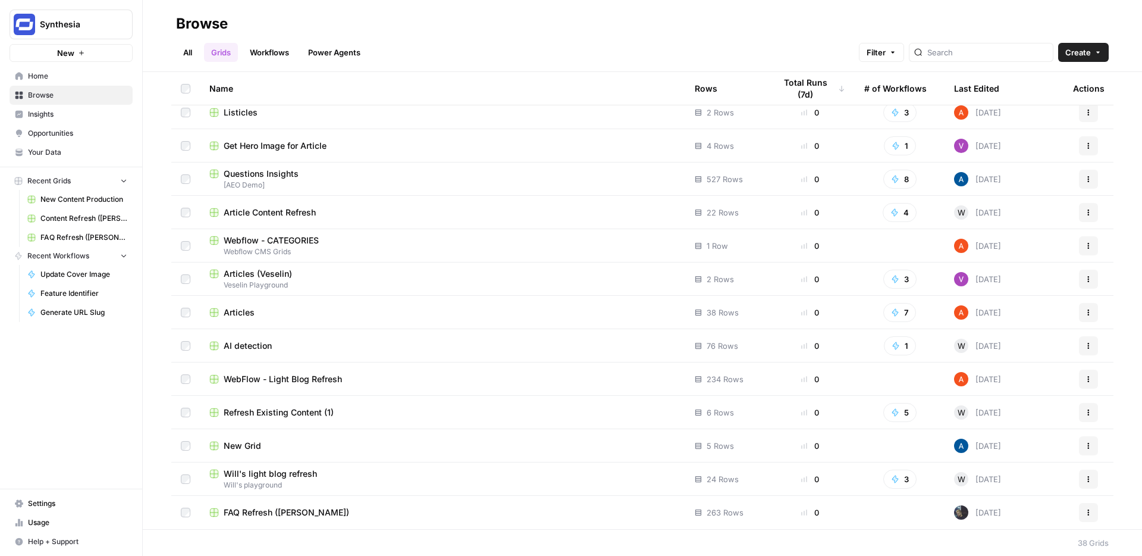
click at [266, 517] on span "FAQ Refresh (Steven)" at bounding box center [287, 512] width 126 height 12
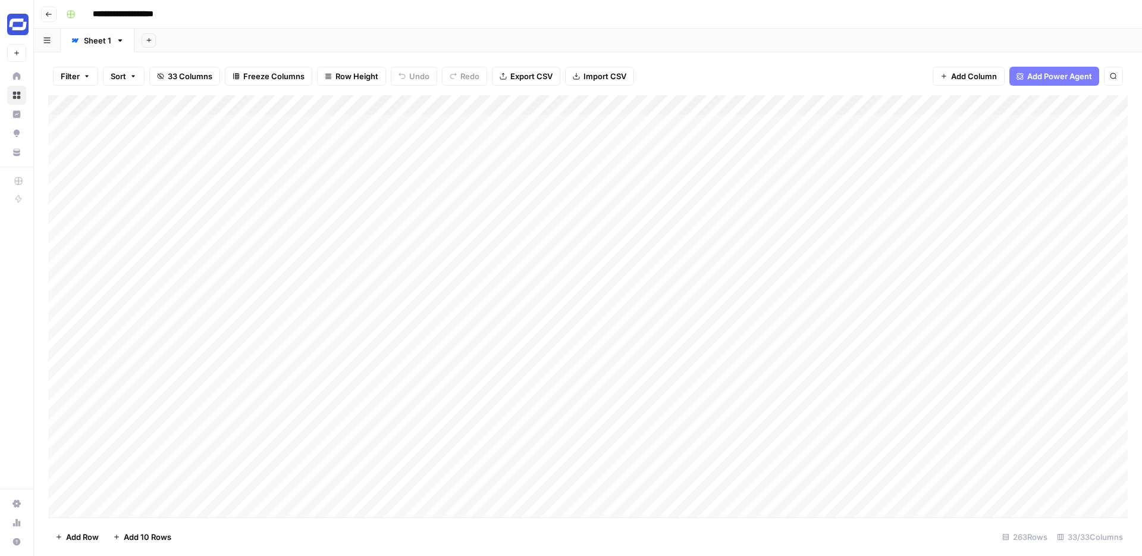
click at [104, 42] on div "Sheet 1" at bounding box center [97, 41] width 27 height 12
type input "******"
click at [261, 38] on div "Add Sheet" at bounding box center [636, 41] width 1013 height 24
drag, startPoint x: 552, startPoint y: 109, endPoint x: 442, endPoint y: 108, distance: 110.1
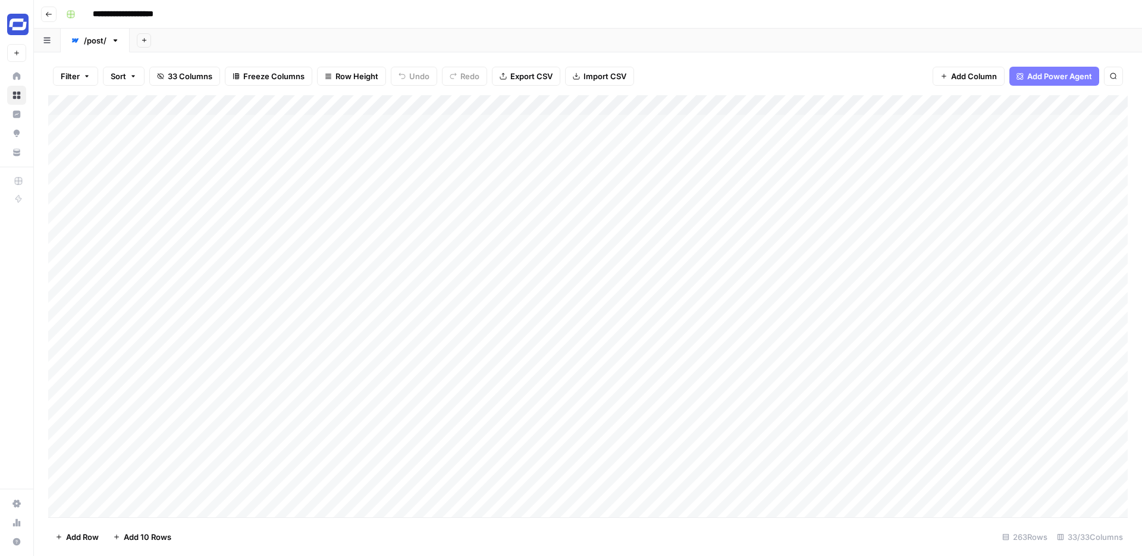
click at [442, 108] on div "Add Column" at bounding box center [588, 306] width 1080 height 422
click at [90, 74] on icon "button" at bounding box center [86, 76] width 7 height 7
click at [261, 74] on span "Freeze Columns" at bounding box center [273, 76] width 61 height 12
click at [269, 147] on span "First 3 Columns" at bounding box center [285, 151] width 99 height 12
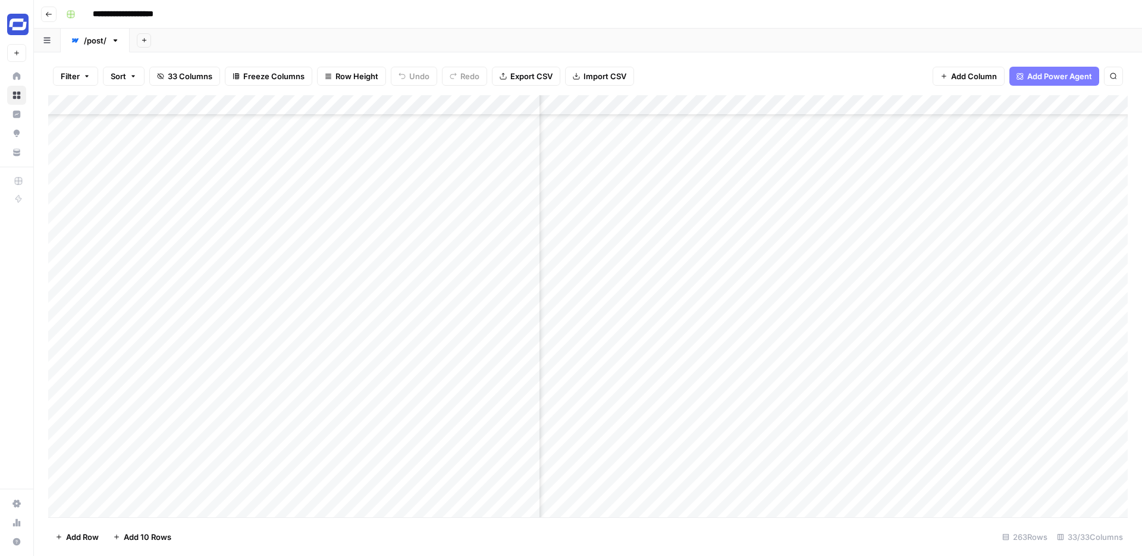
scroll to position [499, 666]
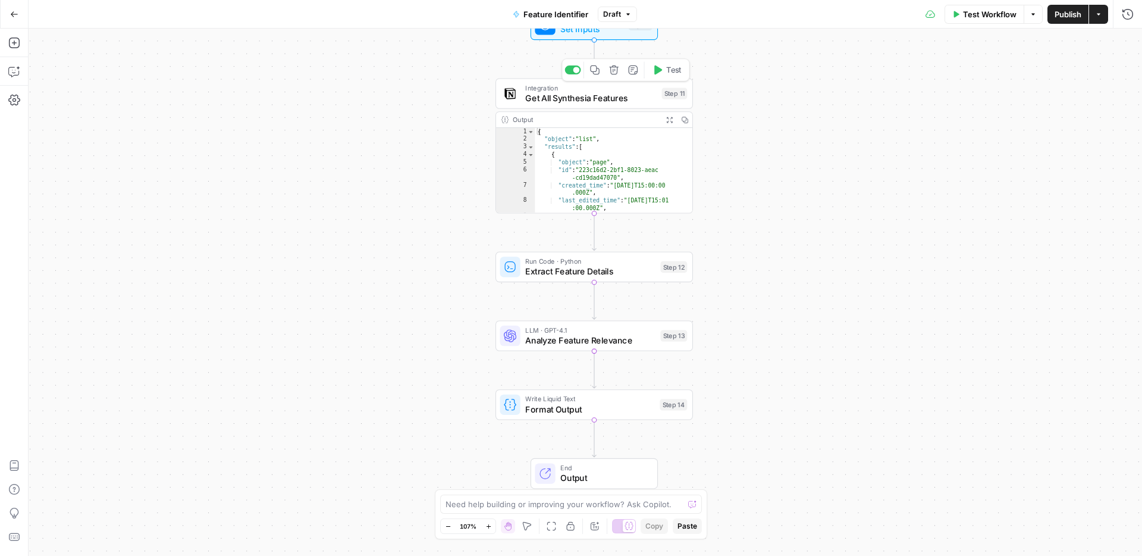
click at [594, 103] on span "Get All Synthesia Features" at bounding box center [591, 98] width 132 height 12
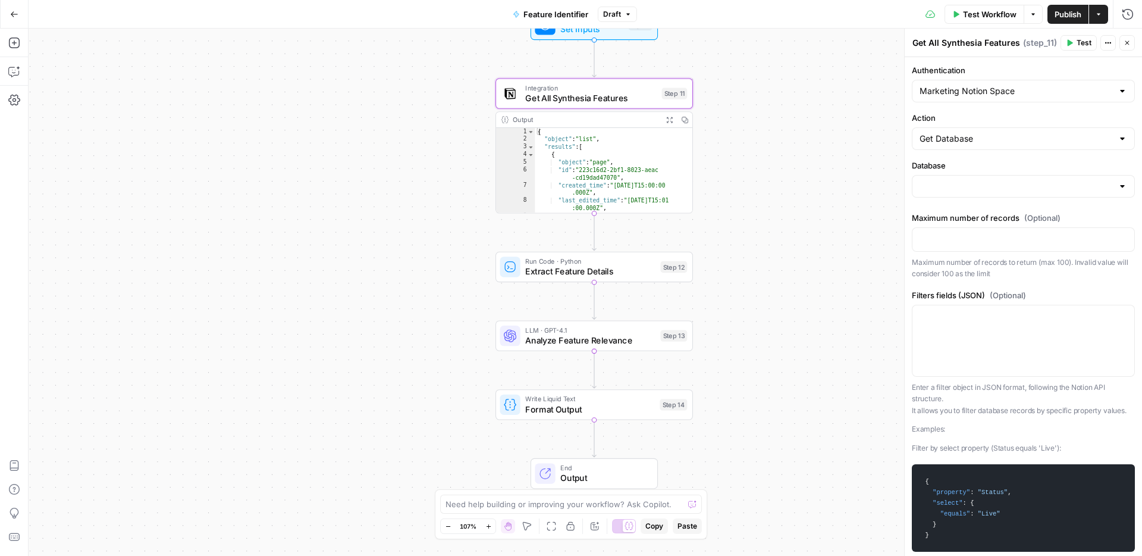
type input "Feature & CI Library"
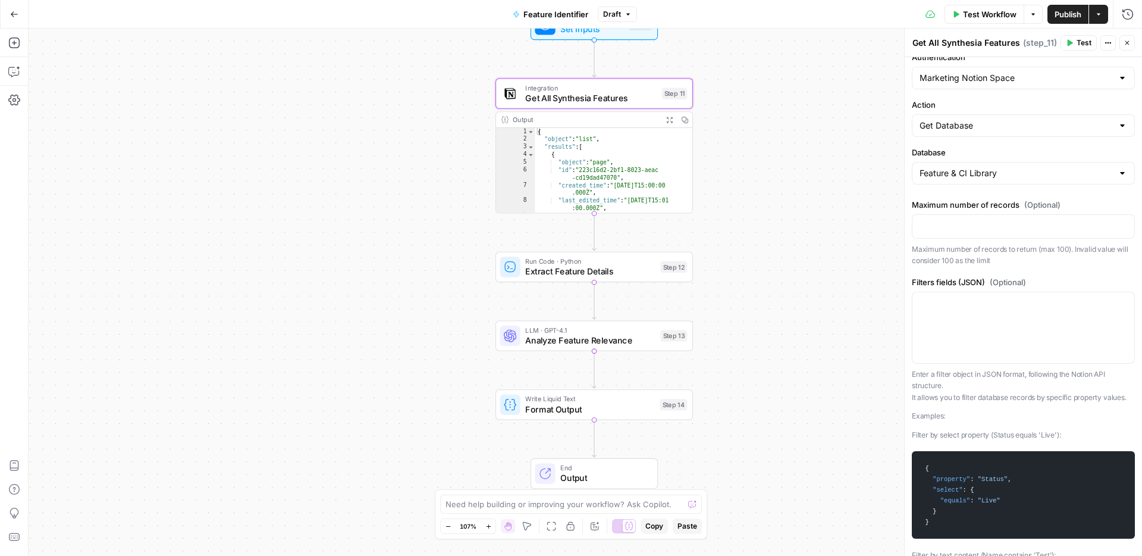
scroll to position [15, 0]
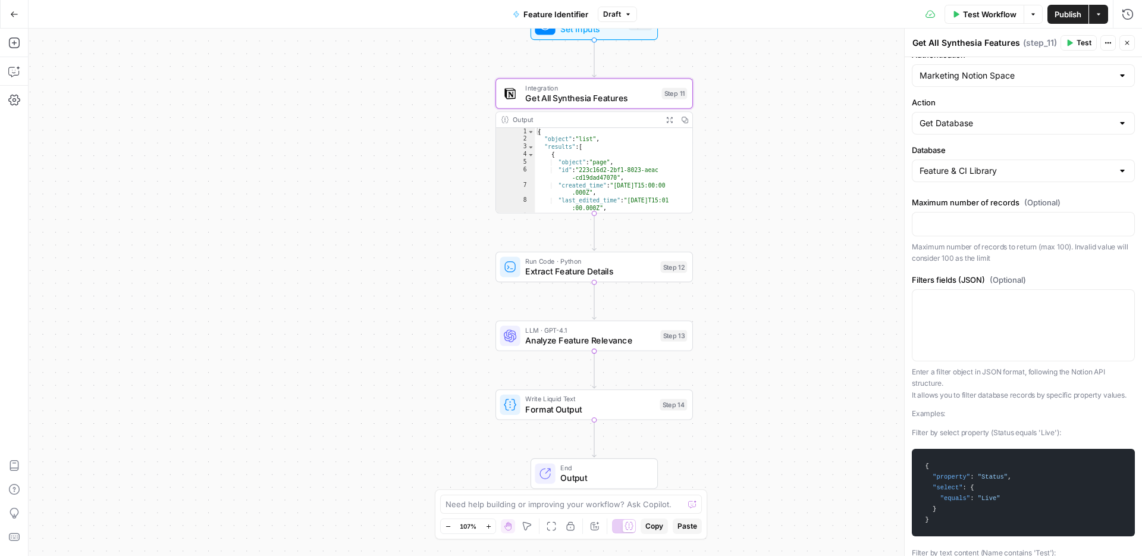
click at [1131, 43] on span "Close" at bounding box center [1131, 43] width 1 height 1
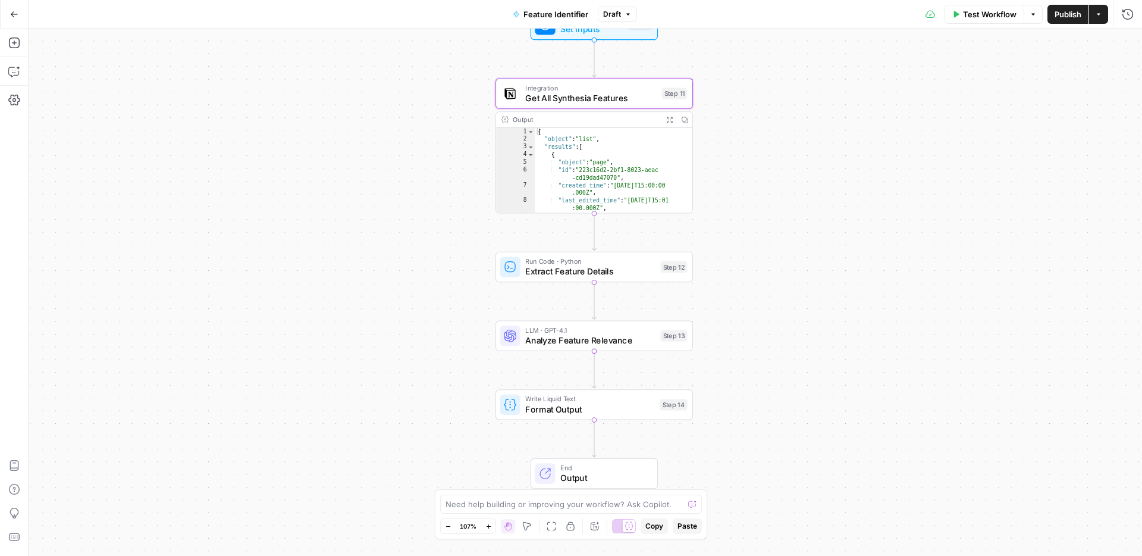
click at [996, 18] on span "Test Workflow" at bounding box center [990, 14] width 54 height 12
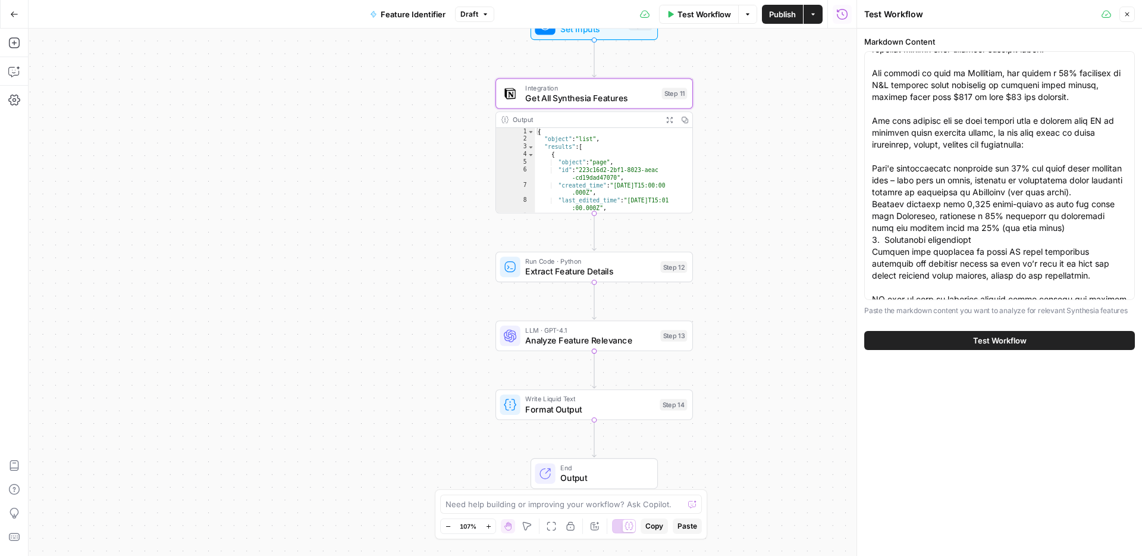
scroll to position [3519, 0]
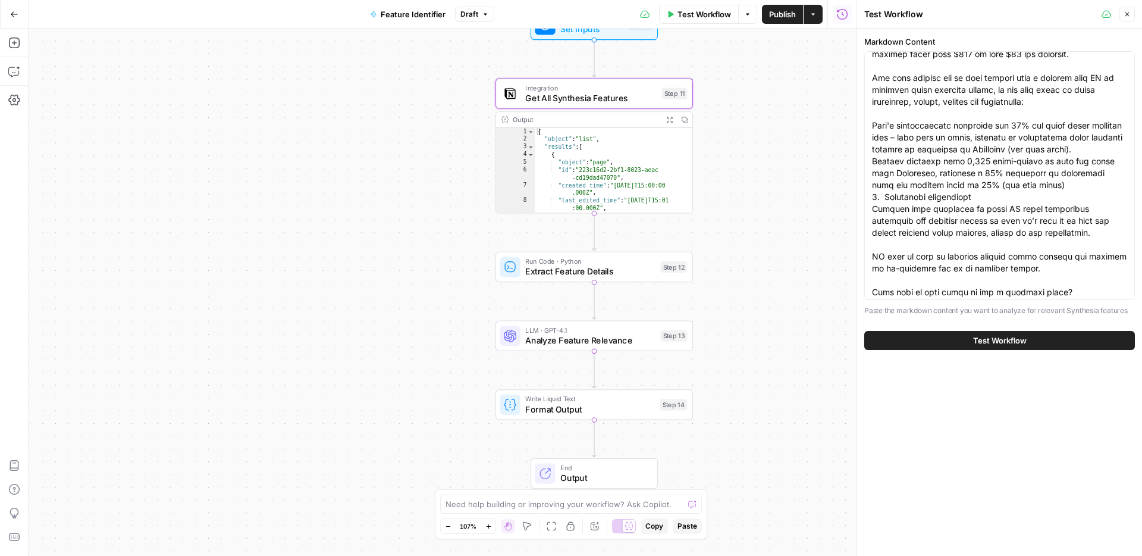
click at [981, 343] on span "Test Workflow" at bounding box center [1000, 340] width 54 height 12
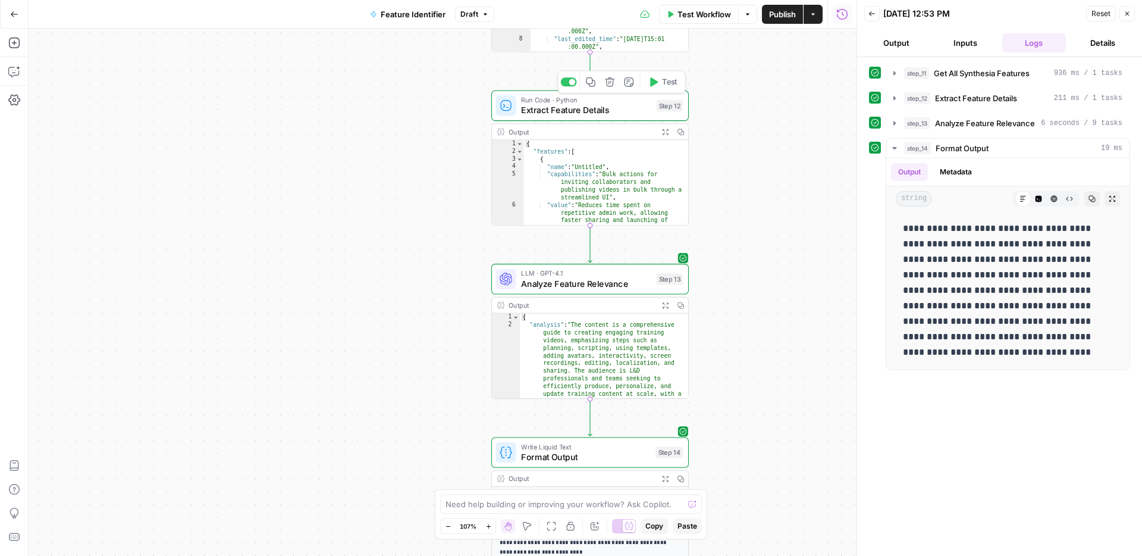
click at [610, 118] on div "Run Code · Python Extract Feature Details Step 12 Copy step Delete step Add Not…" at bounding box center [591, 105] width 198 height 30
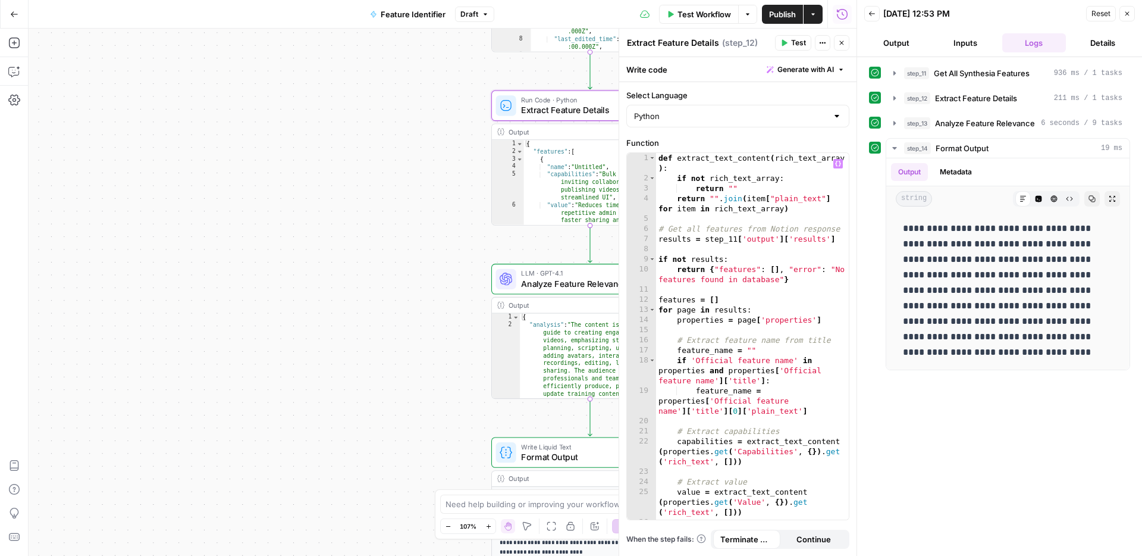
scroll to position [149, 0]
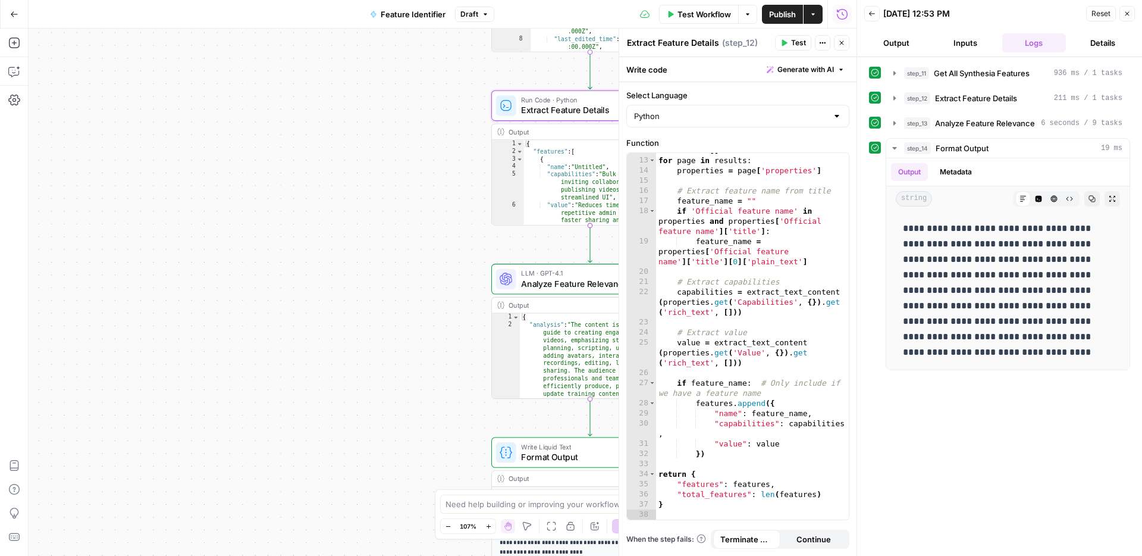
click at [904, 44] on button "Output" at bounding box center [897, 42] width 64 height 19
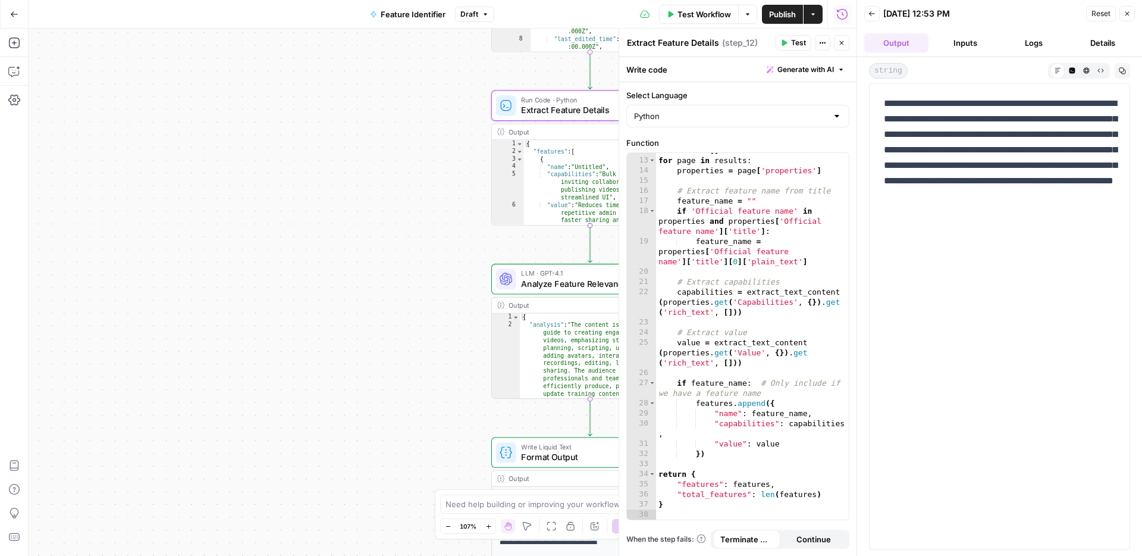
click at [1131, 12] on button "Close" at bounding box center [1127, 13] width 15 height 15
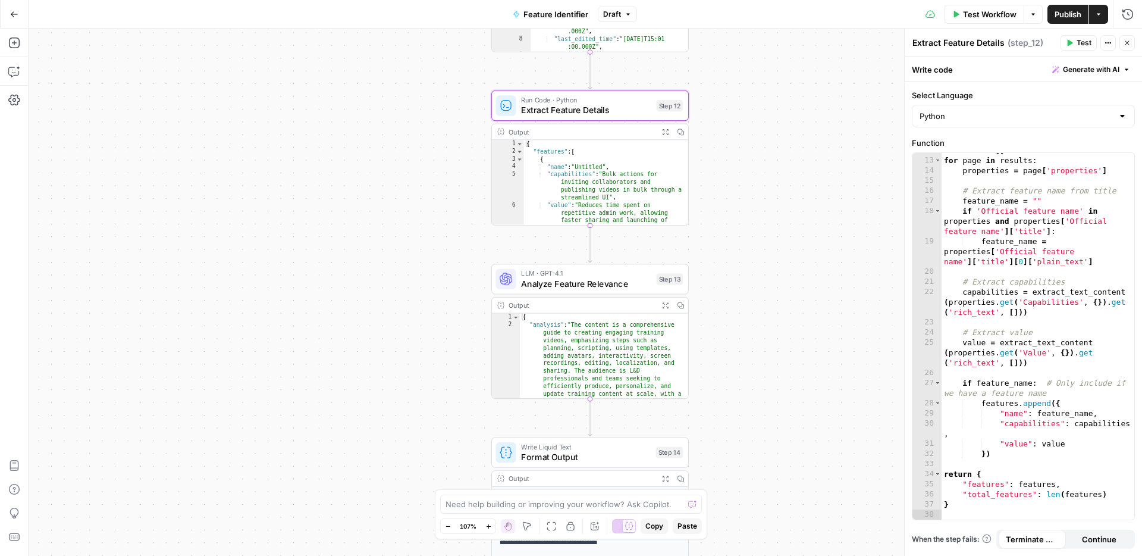
click at [1119, 42] on div "Test Actions Close" at bounding box center [1098, 42] width 74 height 15
click at [1126, 42] on icon "button" at bounding box center [1127, 42] width 7 height 7
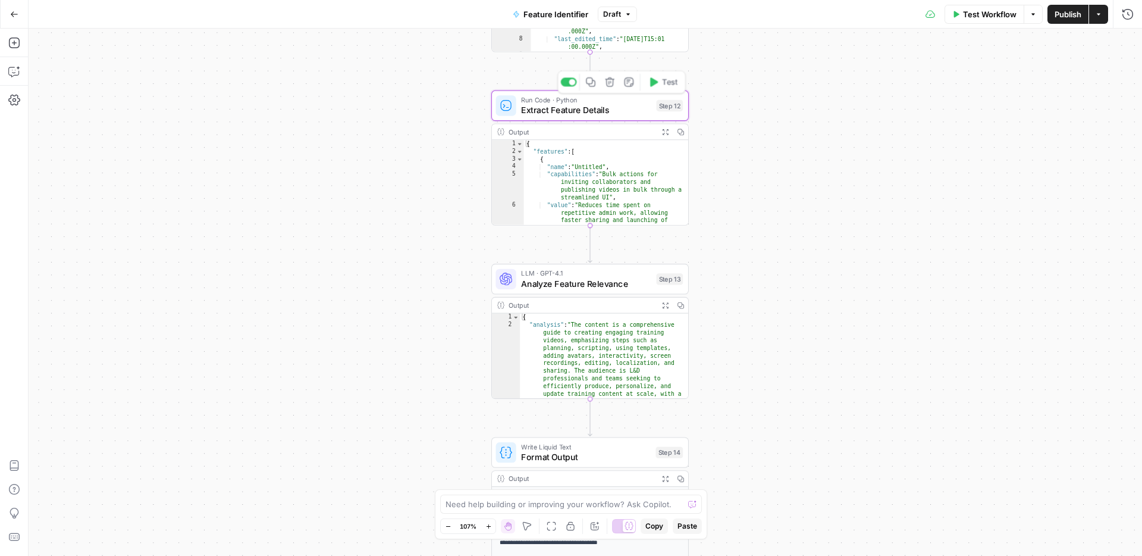
click at [612, 105] on span "Extract Feature Details" at bounding box center [586, 110] width 130 height 12
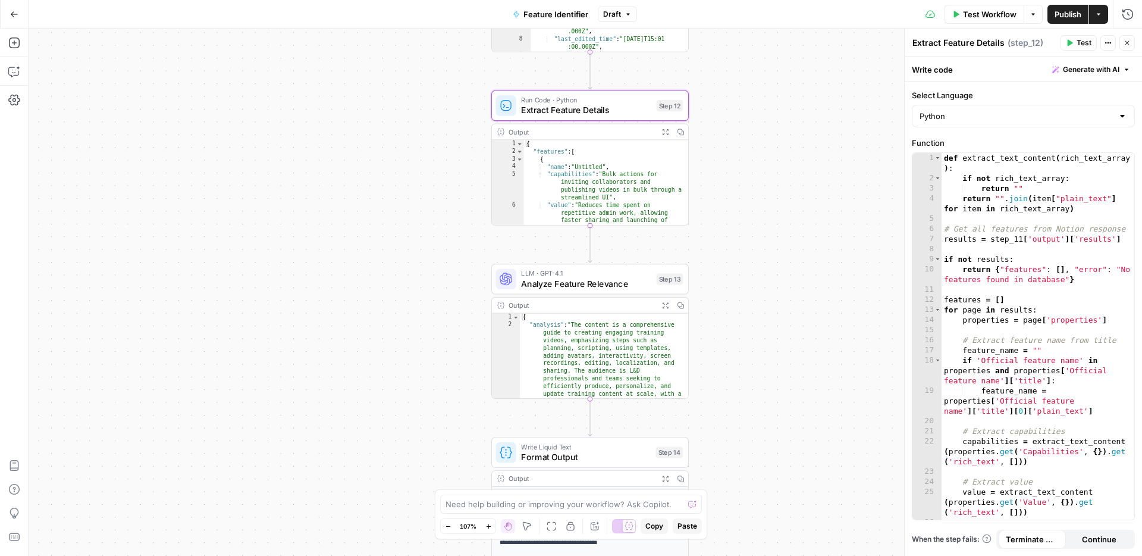
click at [1131, 39] on button "Close" at bounding box center [1127, 42] width 15 height 15
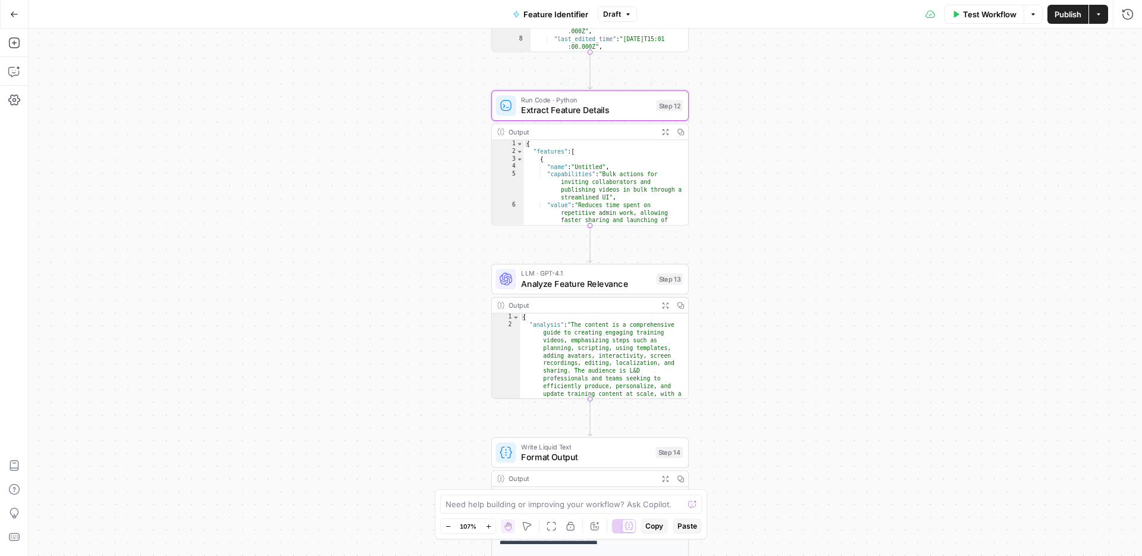
click at [611, 112] on span "Extract Feature Details" at bounding box center [586, 110] width 130 height 12
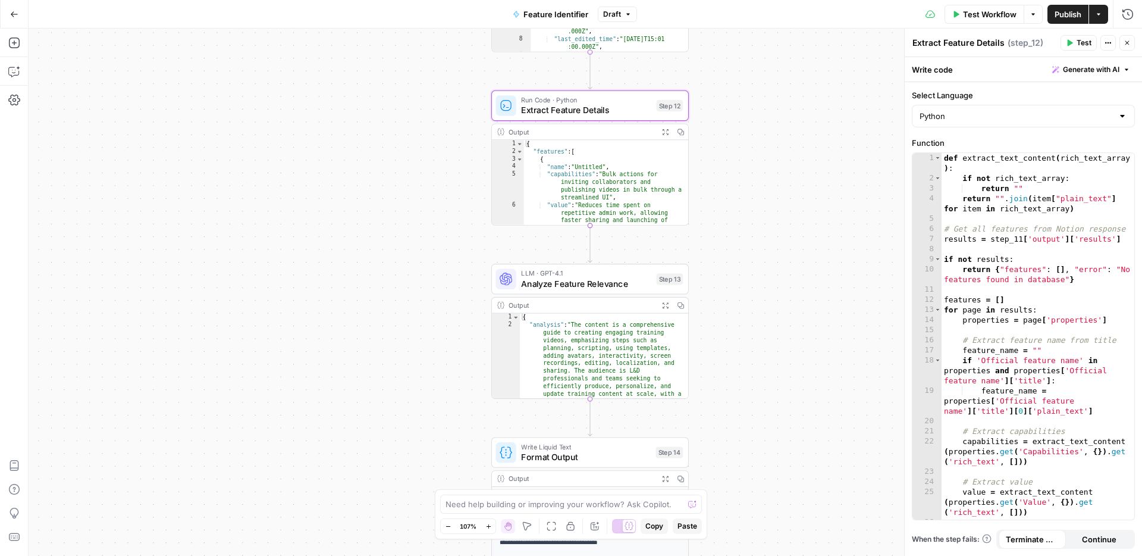
click at [1125, 39] on icon "button" at bounding box center [1127, 42] width 7 height 7
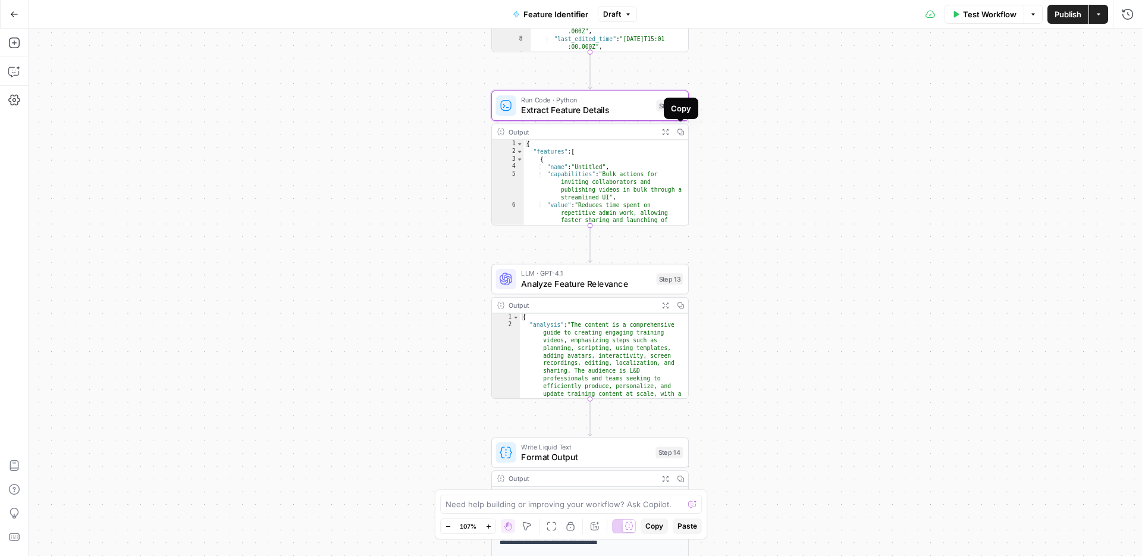
click at [627, 135] on div "Output" at bounding box center [581, 132] width 145 height 10
click at [738, 134] on div "Workflow Set Inputs Inputs Integration Get All Synthesia Features Step 11 Outpu…" at bounding box center [586, 292] width 1114 height 527
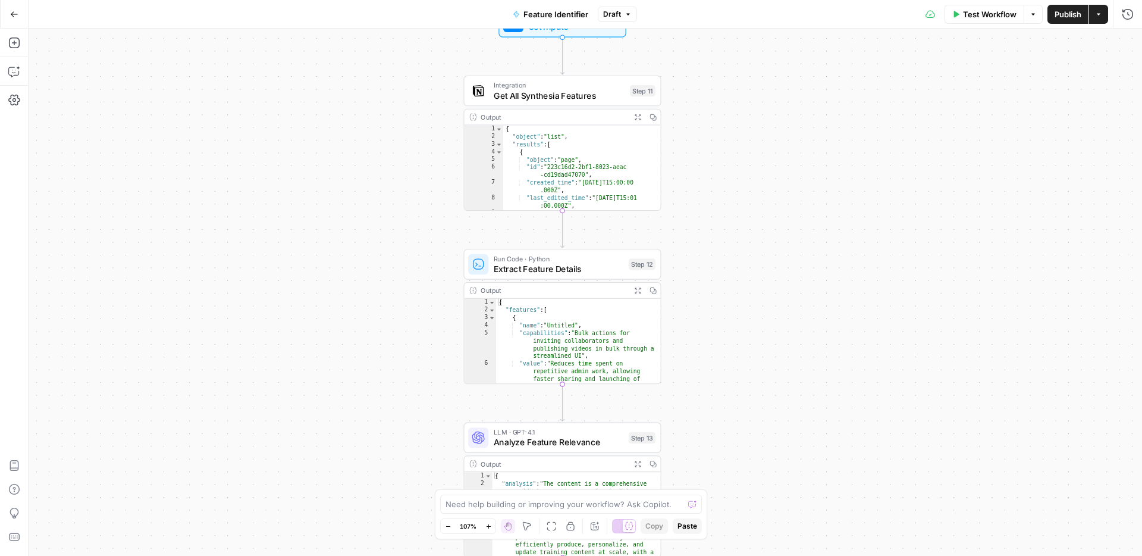
click at [543, 116] on div "Output" at bounding box center [553, 117] width 145 height 10
click at [546, 96] on span "Get All Synthesia Features" at bounding box center [560, 95] width 132 height 12
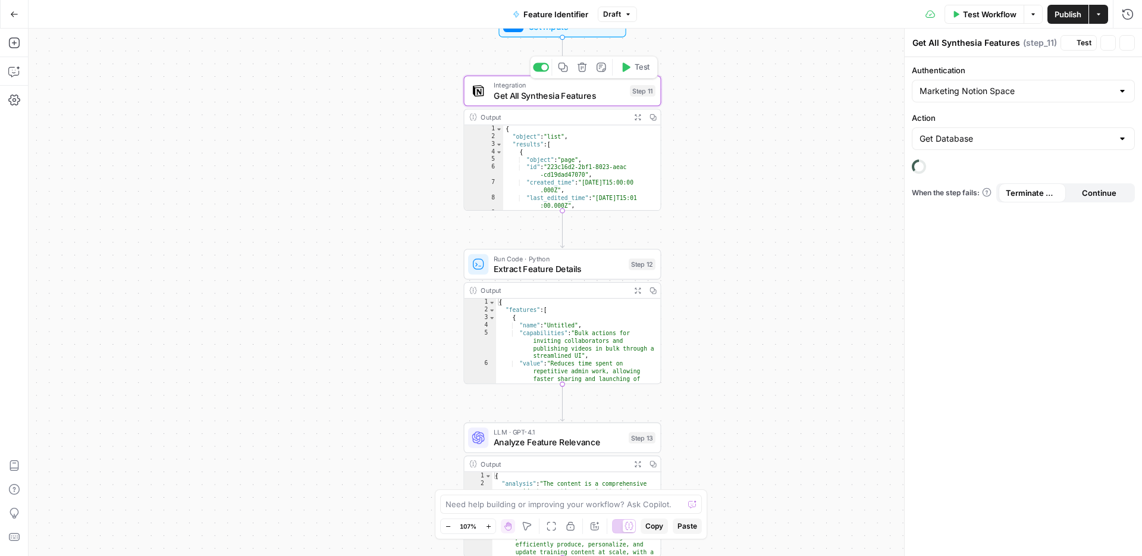
click at [546, 96] on span "Get All Synthesia Features" at bounding box center [560, 95] width 132 height 12
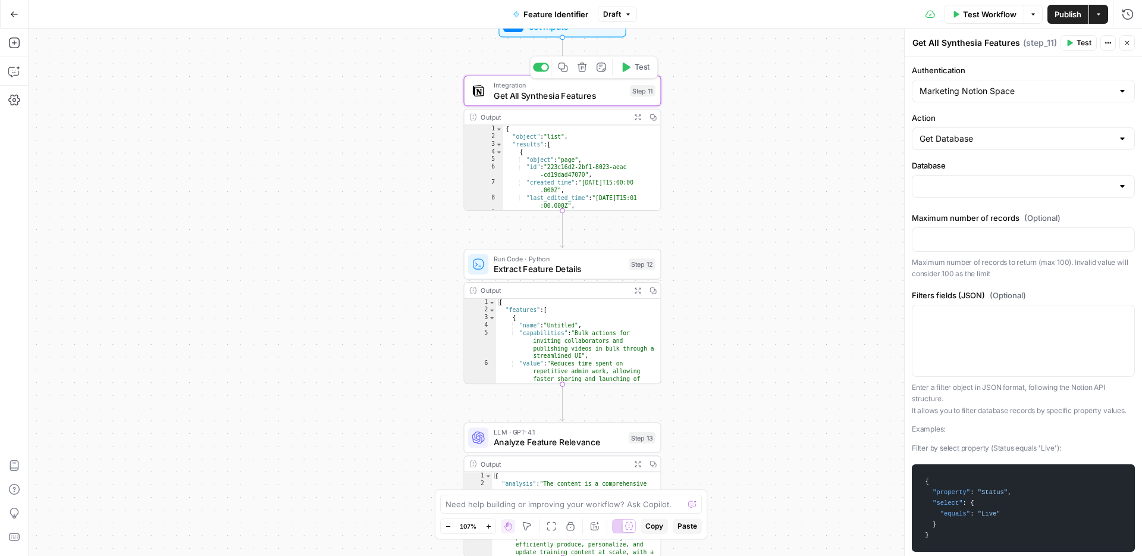
click at [629, 73] on button "Test" at bounding box center [634, 67] width 39 height 17
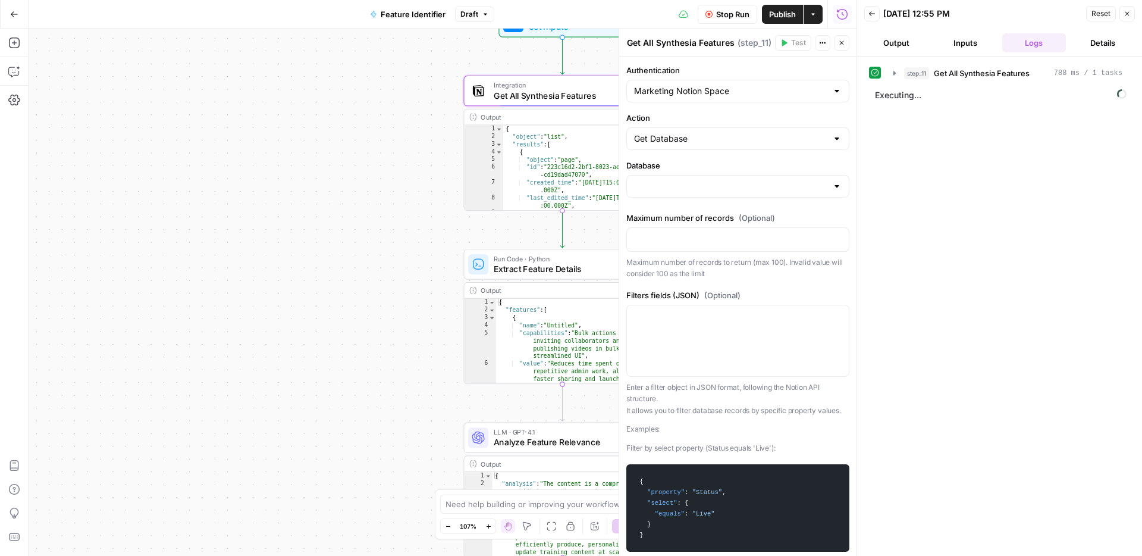
click at [904, 48] on button "Output" at bounding box center [897, 42] width 64 height 19
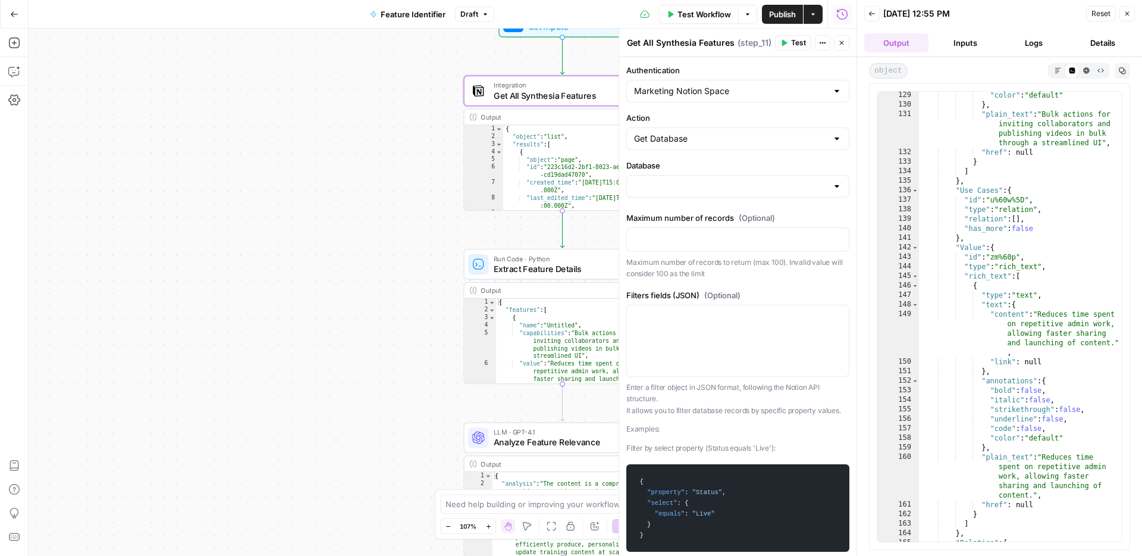
type input "Feature & CI Library"
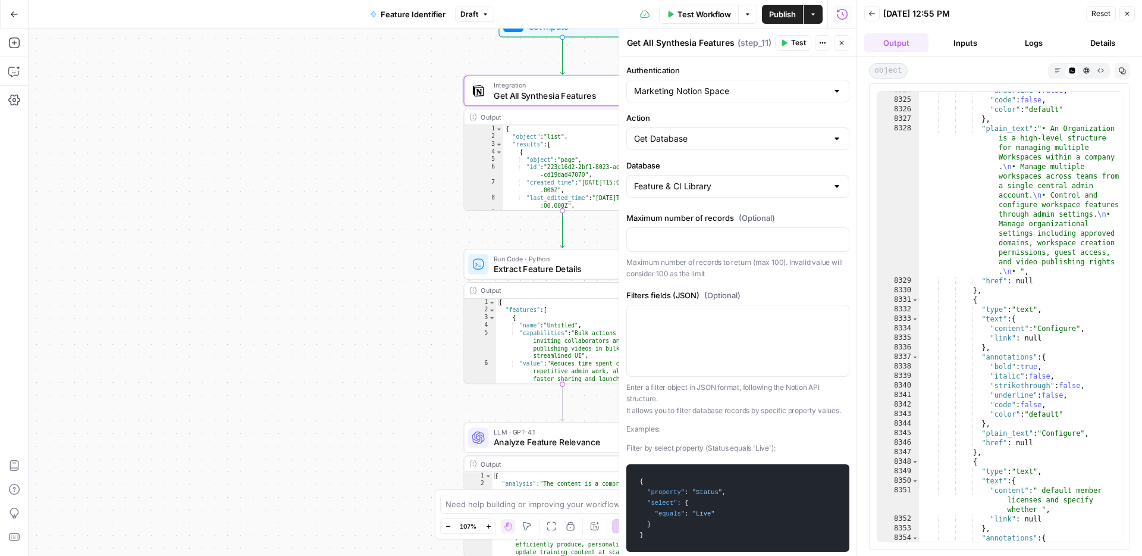
scroll to position [8774, 0]
click at [1034, 40] on button "Logs" at bounding box center [1035, 42] width 64 height 19
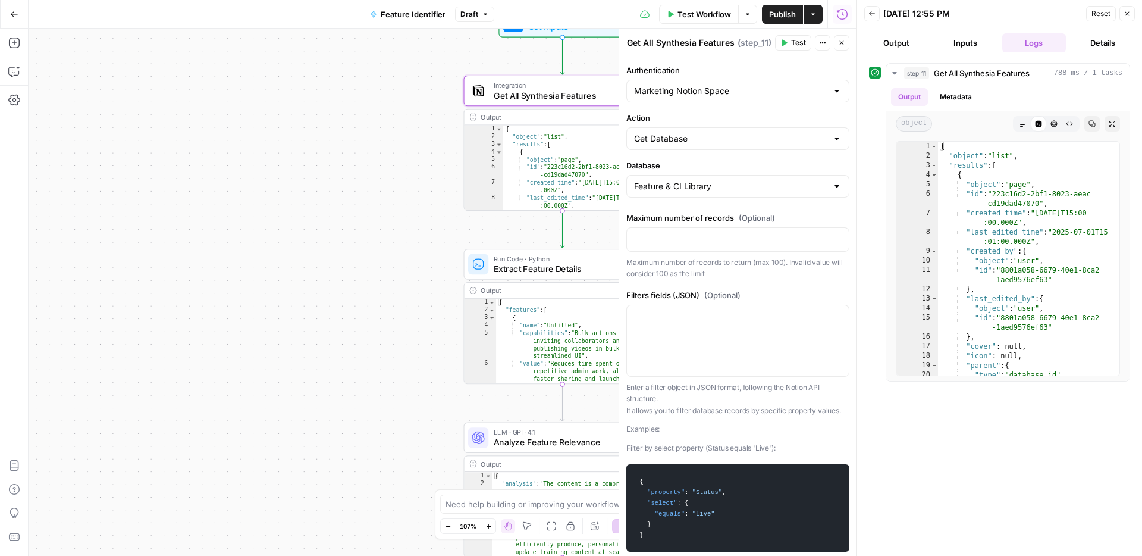
click at [1090, 43] on button "Details" at bounding box center [1103, 42] width 64 height 19
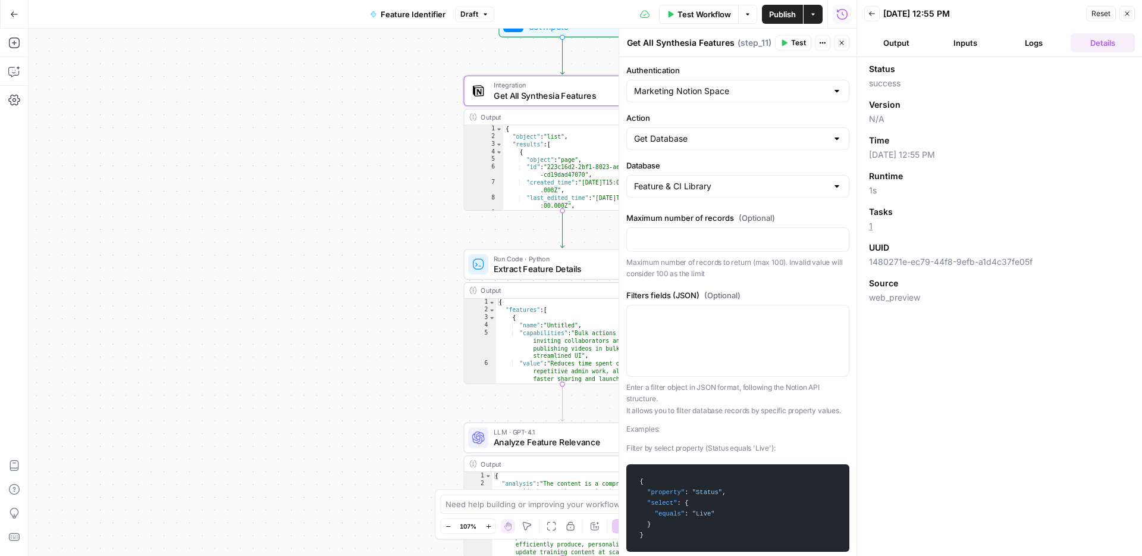
click at [1128, 12] on icon "button" at bounding box center [1127, 13] width 7 height 7
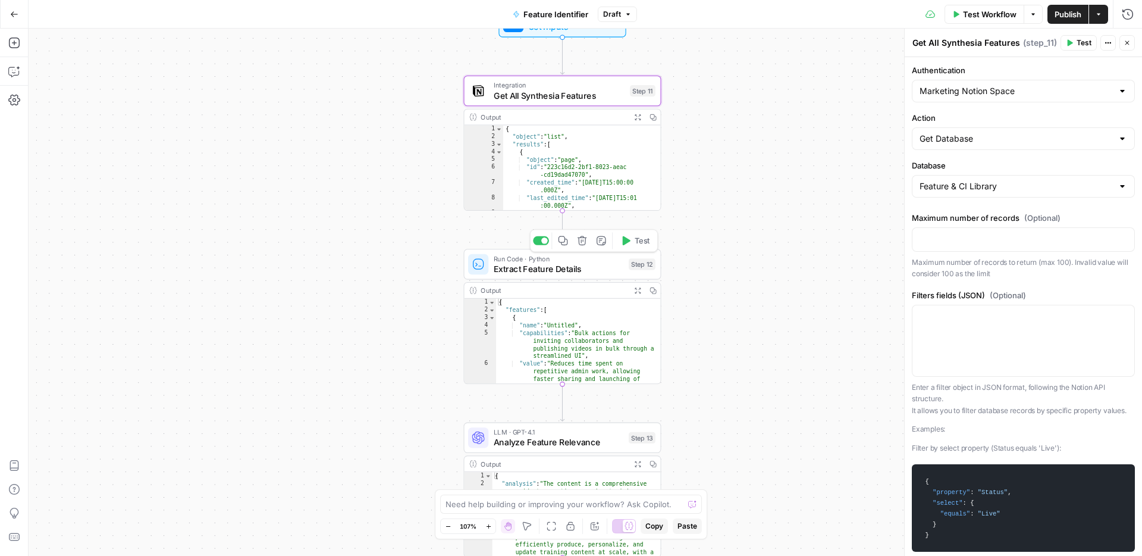
click at [574, 274] on span "Extract Feature Details" at bounding box center [559, 268] width 130 height 12
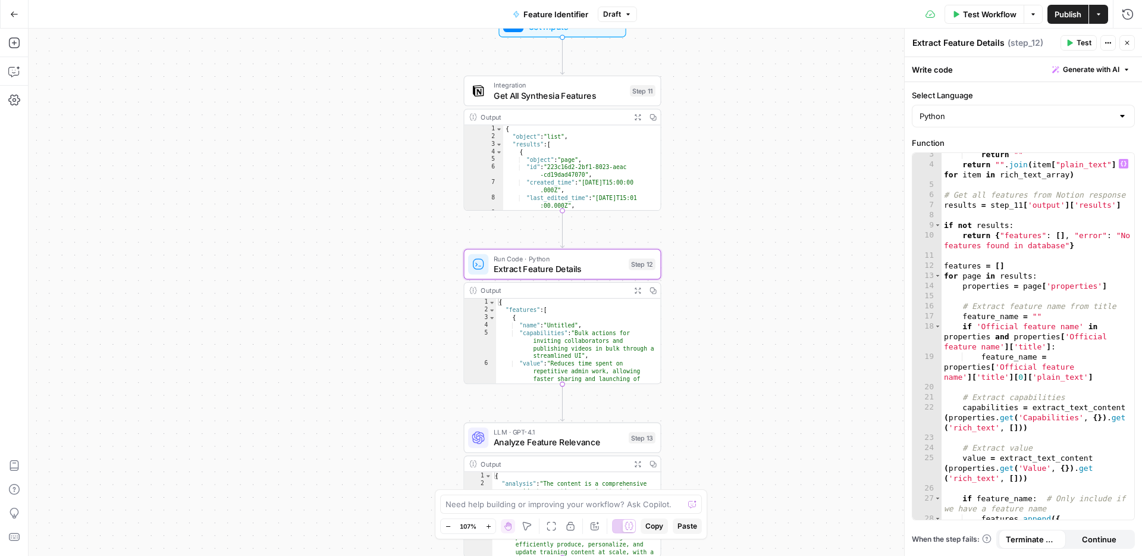
scroll to position [35, 0]
type textarea "**********"
click at [1041, 202] on div "return "" return "" . join ( item [ "plain_text" ] for item in rich_text_array …" at bounding box center [1038, 341] width 193 height 387
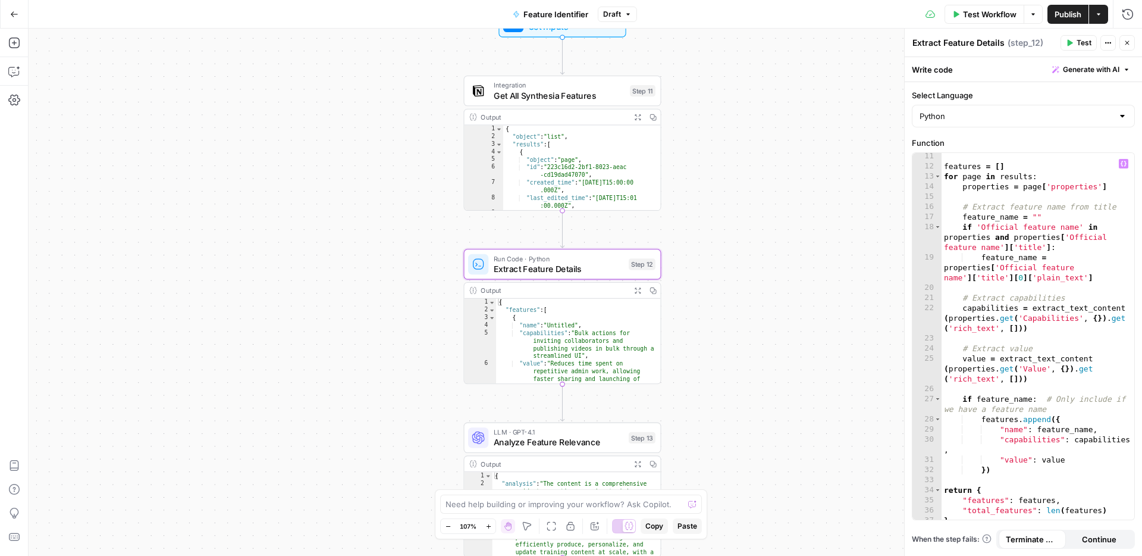
scroll to position [149, 0]
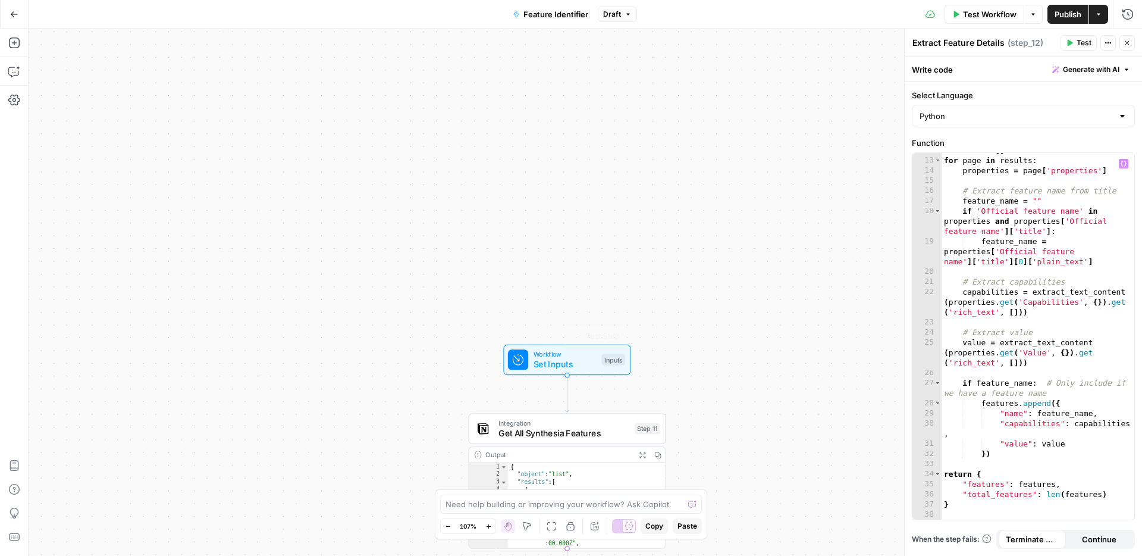
click at [562, 433] on span "Get All Synthesia Features" at bounding box center [565, 433] width 132 height 12
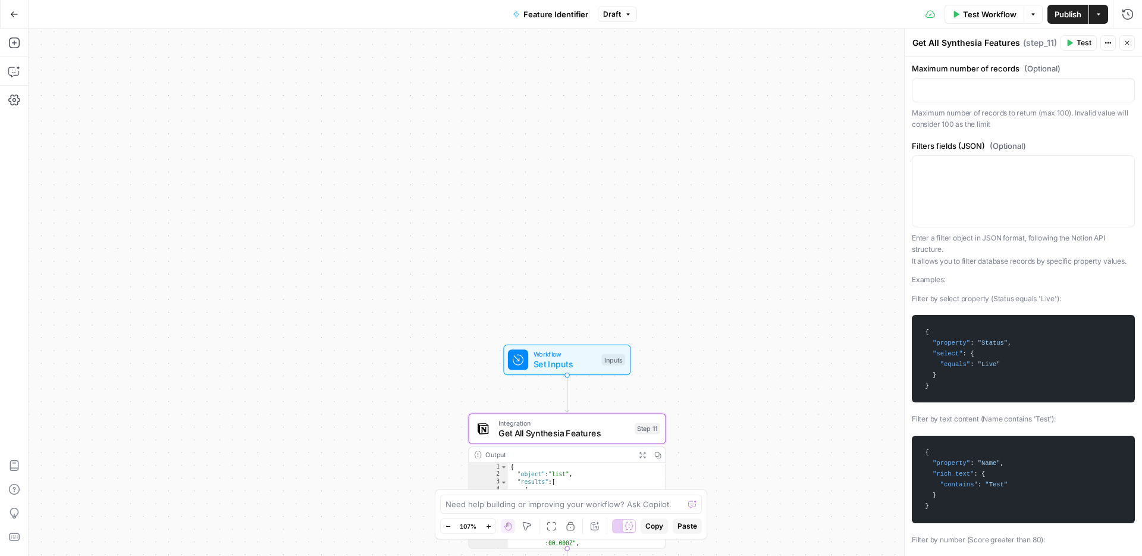
scroll to position [0, 0]
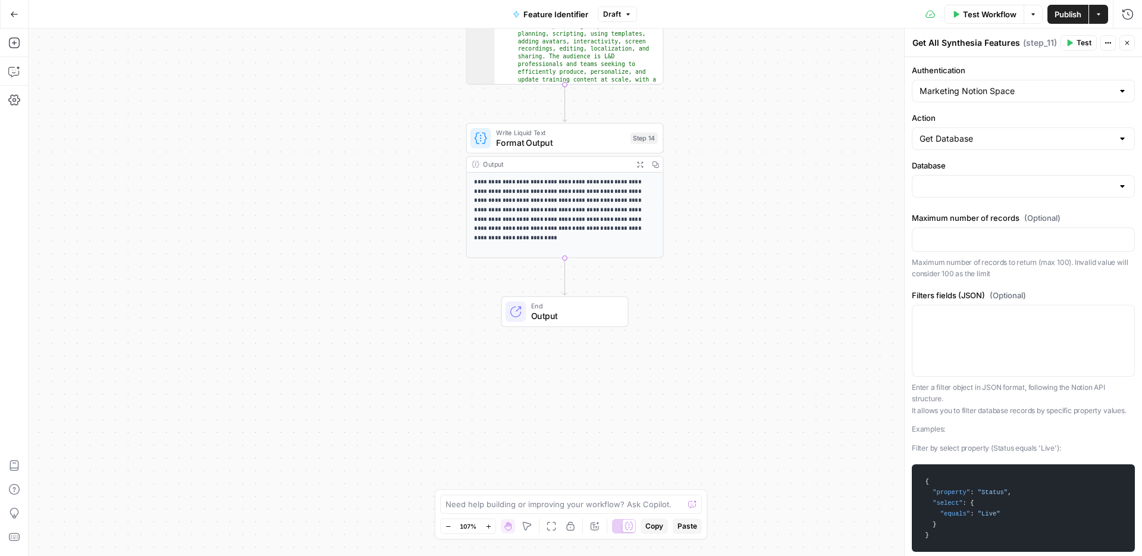
click at [1122, 44] on button "Close" at bounding box center [1127, 42] width 15 height 15
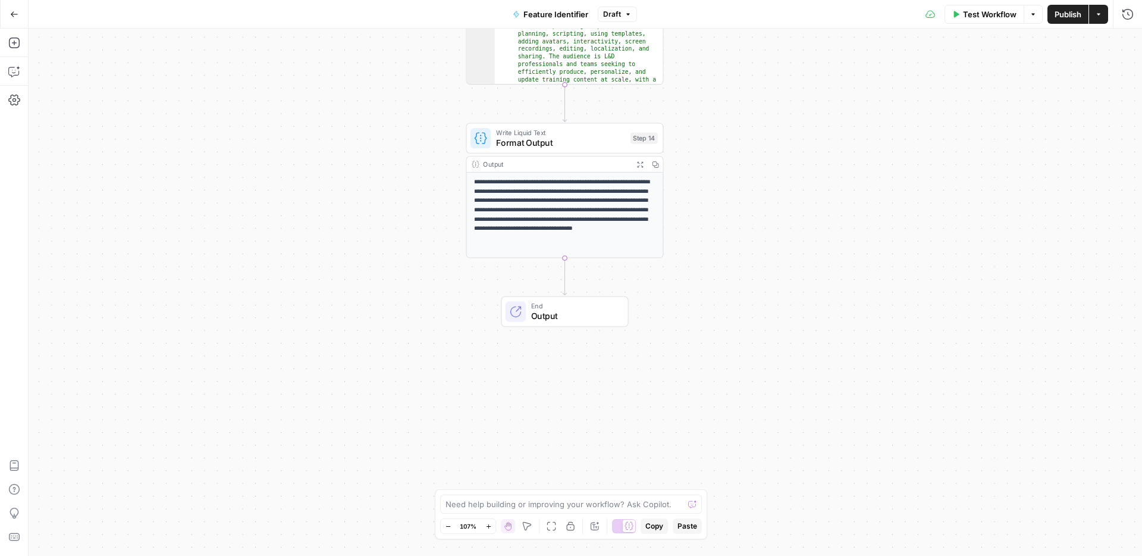
click at [616, 16] on span "Draft" at bounding box center [612, 14] width 18 height 11
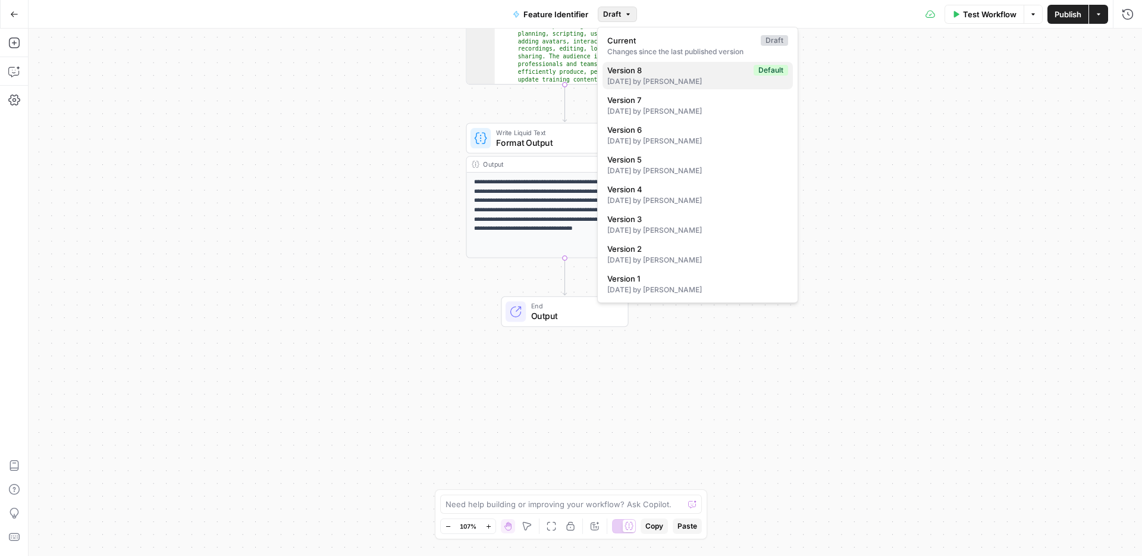
click at [683, 75] on span "Version 8" at bounding box center [679, 70] width 142 height 12
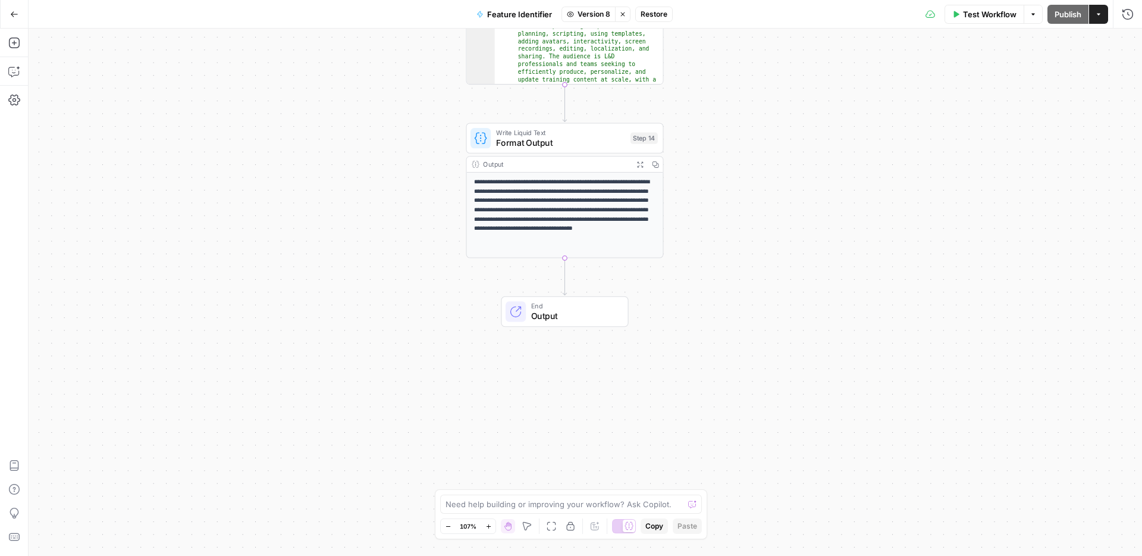
click at [622, 14] on icon "button" at bounding box center [623, 14] width 4 height 4
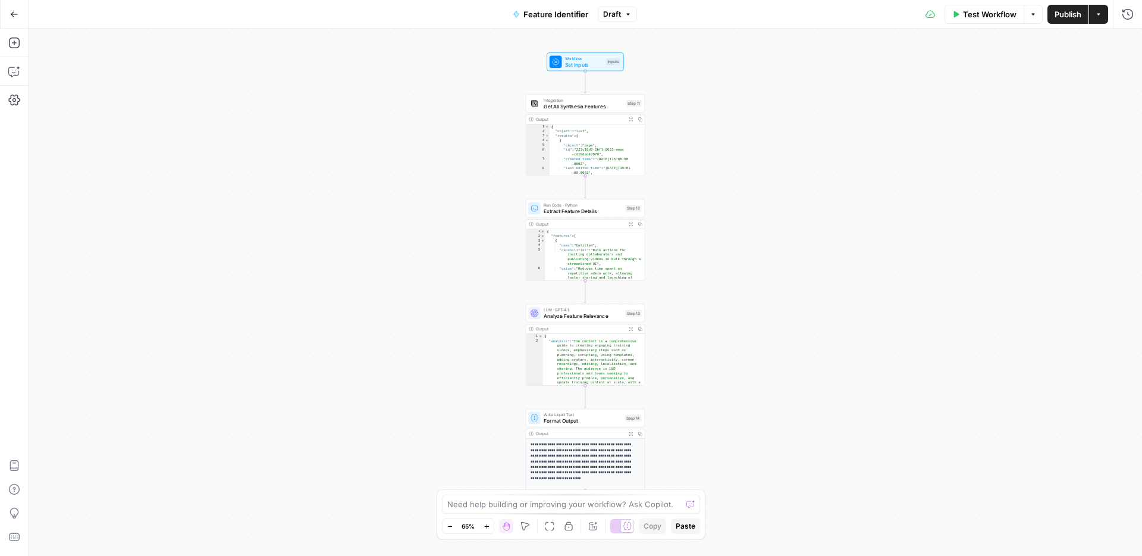
click at [625, 13] on icon "button" at bounding box center [628, 14] width 7 height 7
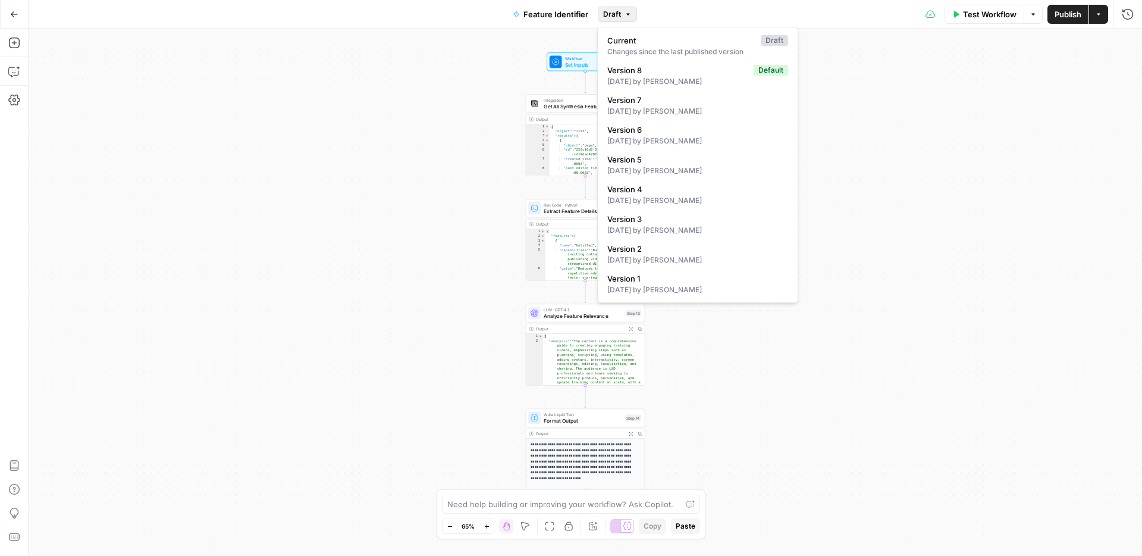
click at [365, 184] on div "Workflow Set Inputs Inputs Integration Get All Synthesia Features Step 11 Outpu…" at bounding box center [586, 292] width 1114 height 527
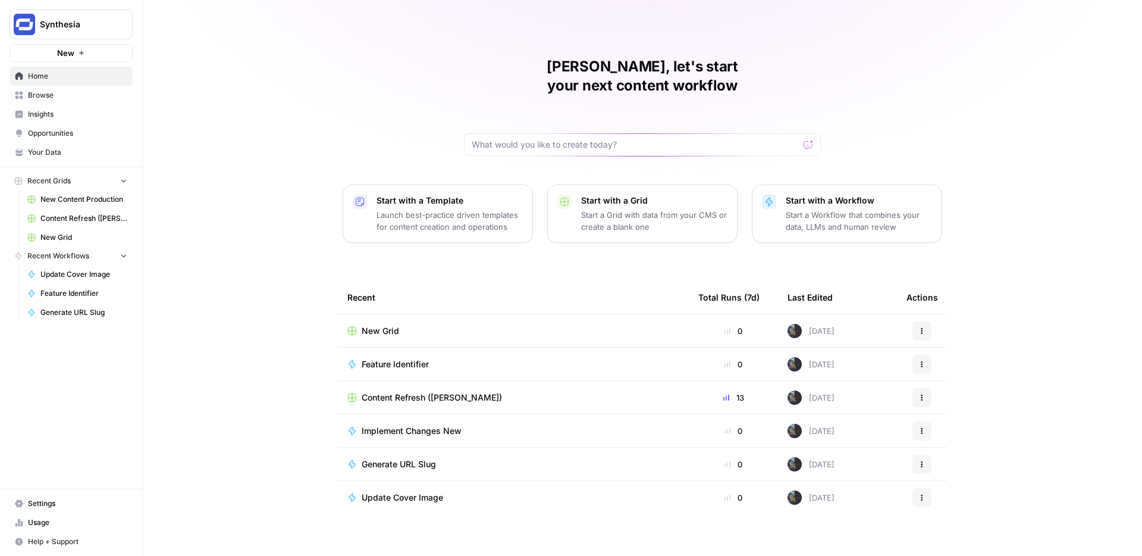
click at [490, 392] on div "Content Refresh ([PERSON_NAME])" at bounding box center [514, 398] width 332 height 12
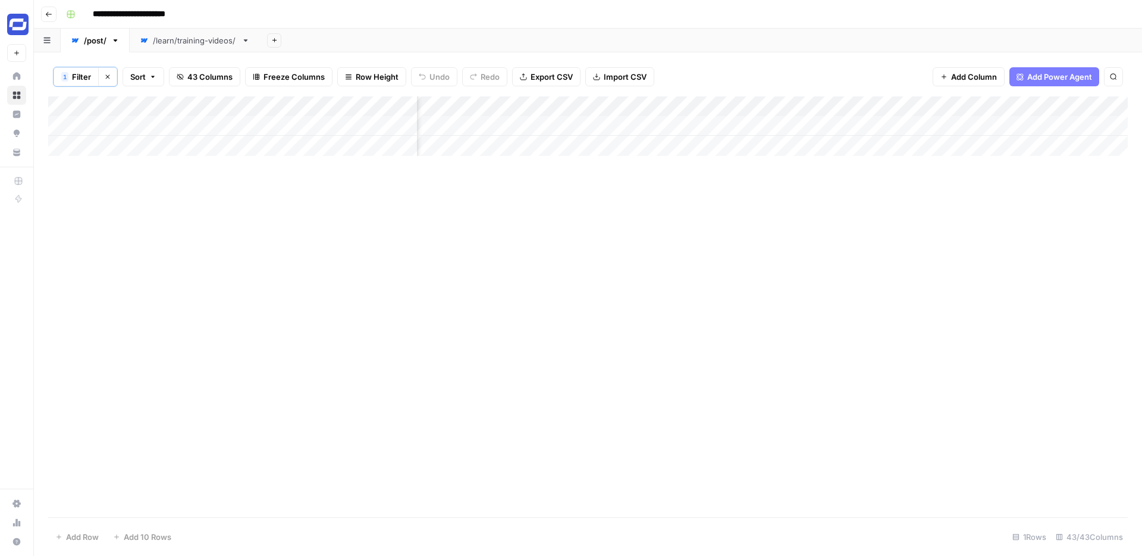
scroll to position [0, 4753]
click at [947, 106] on div "Add Column" at bounding box center [588, 126] width 1080 height 60
click at [904, 181] on span "Edit" at bounding box center [941, 180] width 104 height 12
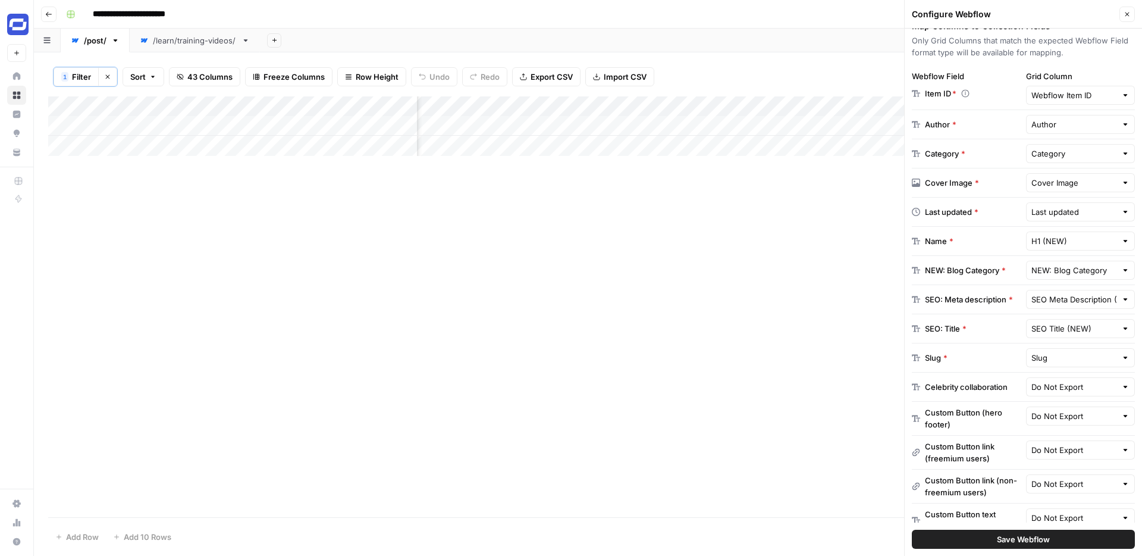
scroll to position [186, 0]
